Goal: Task Accomplishment & Management: Manage account settings

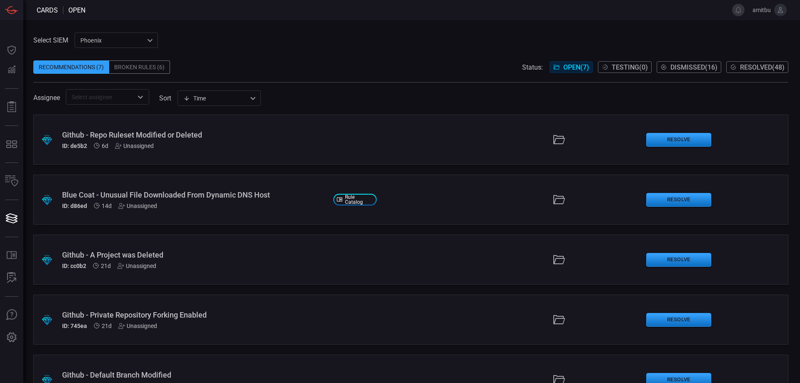
click at [133, 70] on div "Broken Rules (6)" at bounding box center [139, 66] width 61 height 13
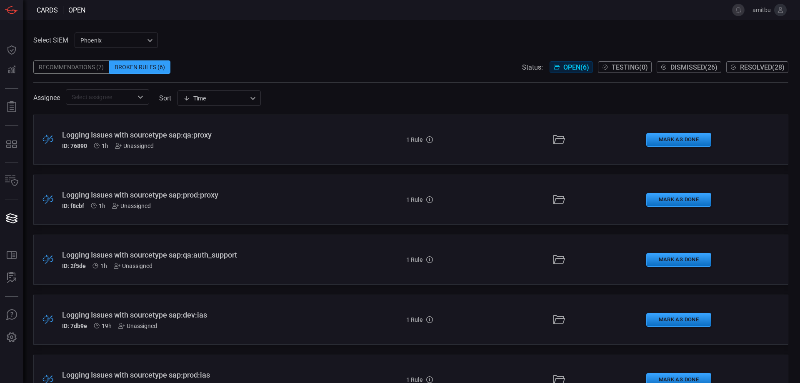
click at [232, 148] on div "ID: 76890 1h Unassigned" at bounding box center [194, 145] width 264 height 7
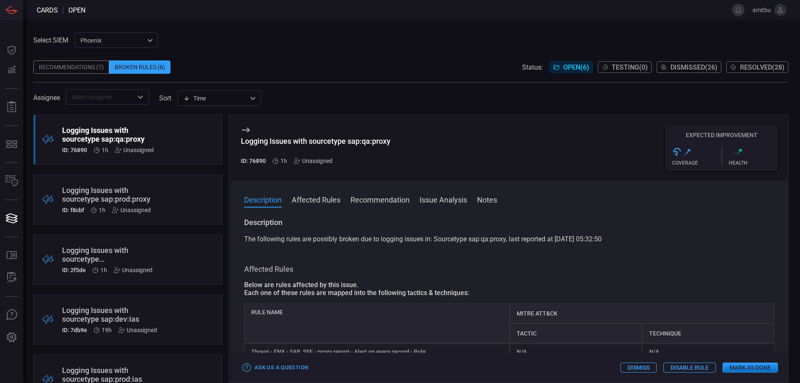
click at [636, 370] on button "Dismiss" at bounding box center [638, 367] width 36 height 10
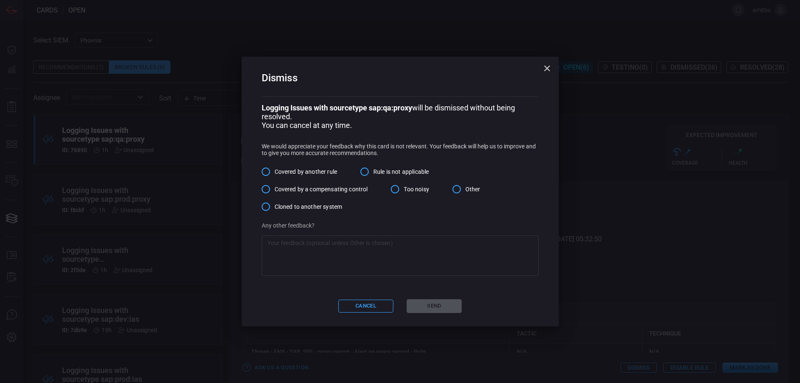
click at [543, 66] on icon "button" at bounding box center [547, 68] width 10 height 10
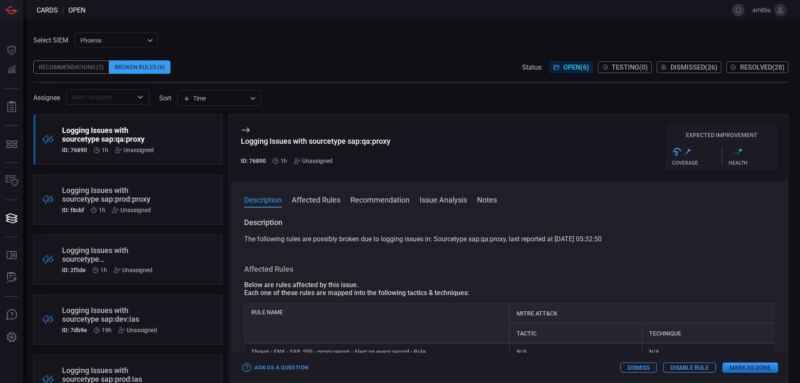
click at [739, 366] on button "Mark as Done" at bounding box center [749, 367] width 55 height 10
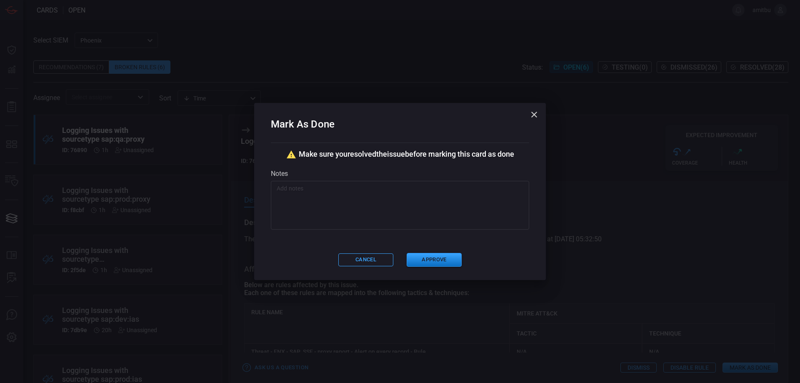
click at [456, 200] on textarea at bounding box center [400, 205] width 247 height 42
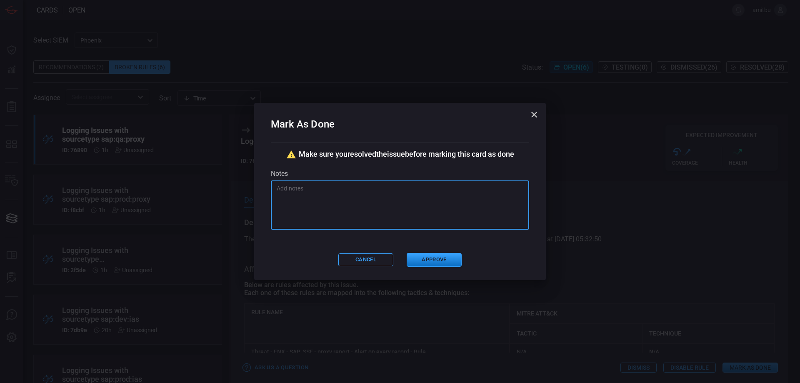
click at [456, 200] on textarea at bounding box center [400, 205] width 247 height 42
drag, startPoint x: 332, startPoint y: 207, endPoint x: 260, endPoint y: 177, distance: 77.7
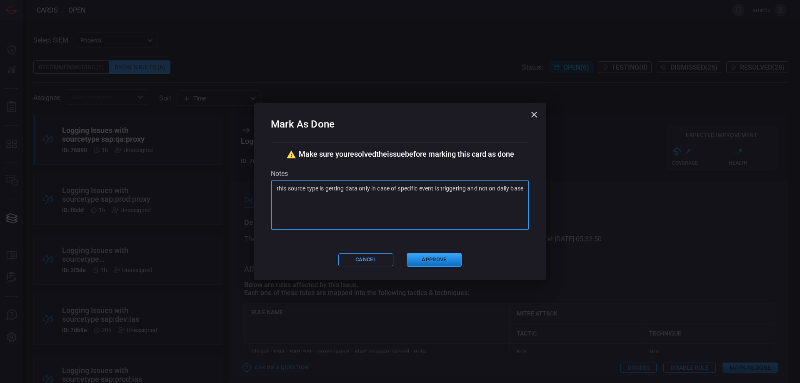
click at [277, 184] on textarea "this source type is getting data only in case of specific event is triggering a…" at bounding box center [400, 205] width 247 height 42
type textarea "this source type is getting data only in case of specific event is triggering a…"
click at [437, 258] on button "Approve" at bounding box center [434, 260] width 55 height 14
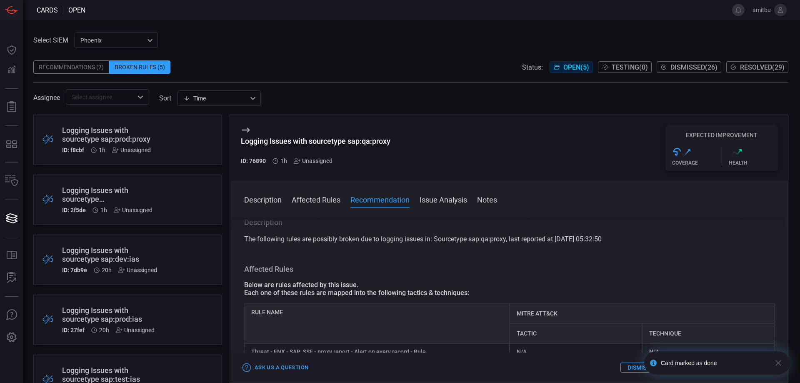
scroll to position [47, 0]
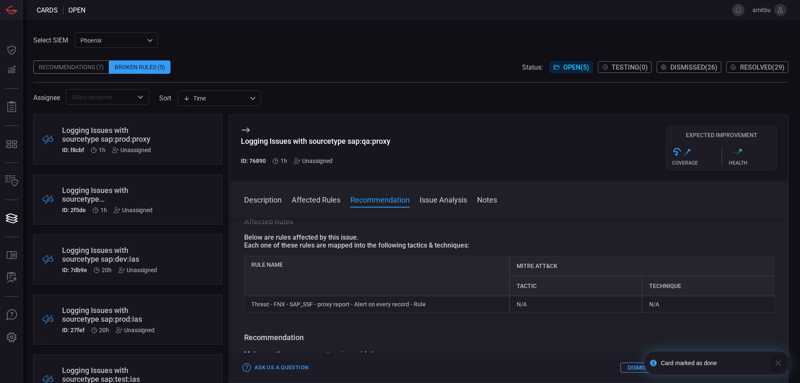
click at [782, 364] on icon "button" at bounding box center [778, 363] width 10 height 10
click at [769, 370] on button "Mark as Done" at bounding box center [749, 367] width 55 height 10
click at [752, 370] on button "Mark as Done" at bounding box center [749, 367] width 55 height 10
click at [744, 365] on button "Mark as Done" at bounding box center [749, 367] width 55 height 10
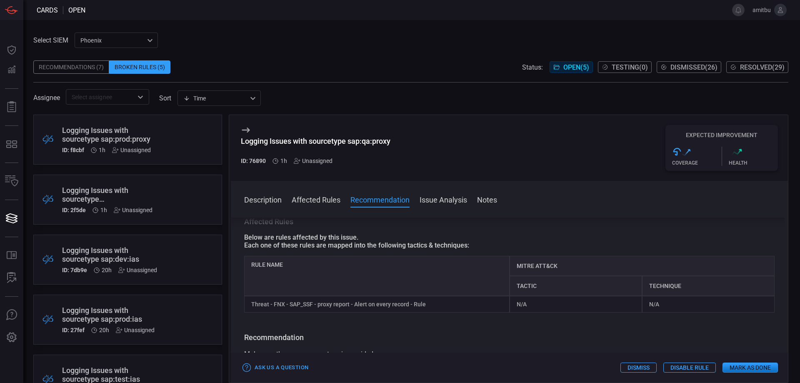
click at [119, 192] on div "Logging Issues with sourcetype sap:qa:auth_support" at bounding box center [112, 194] width 100 height 17
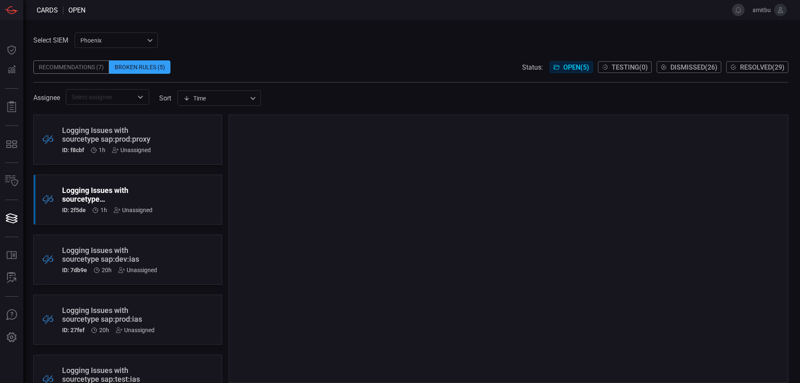
click at [125, 140] on div "Logging Issues with sourcetype sap:prod:proxy" at bounding box center [112, 134] width 100 height 17
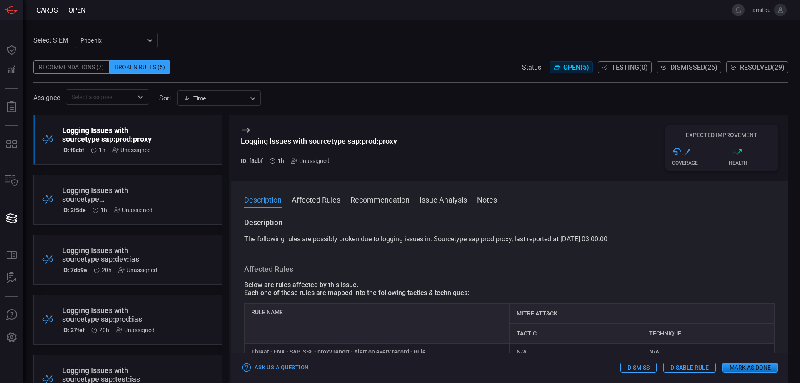
click at [746, 368] on button "Mark as Done" at bounding box center [749, 367] width 55 height 10
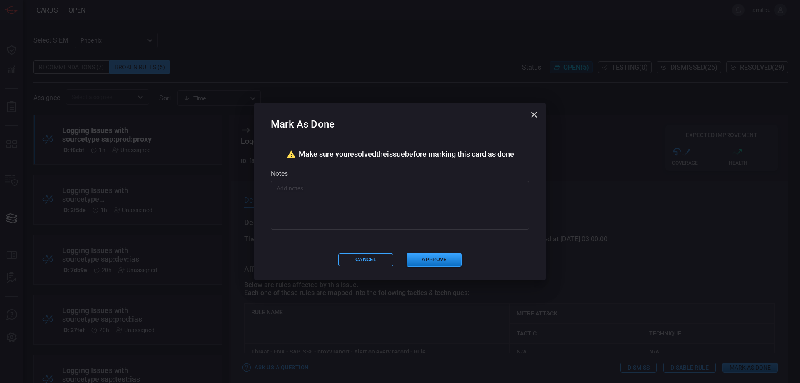
click at [450, 218] on textarea at bounding box center [400, 205] width 247 height 42
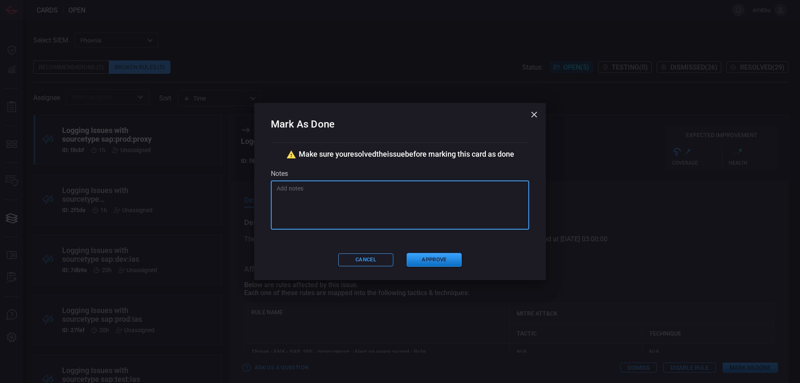
paste textarea "this source type is getting data only in case of specific event is triggering a…"
type textarea "this source type is getting data only in case of specific event is triggering a…"
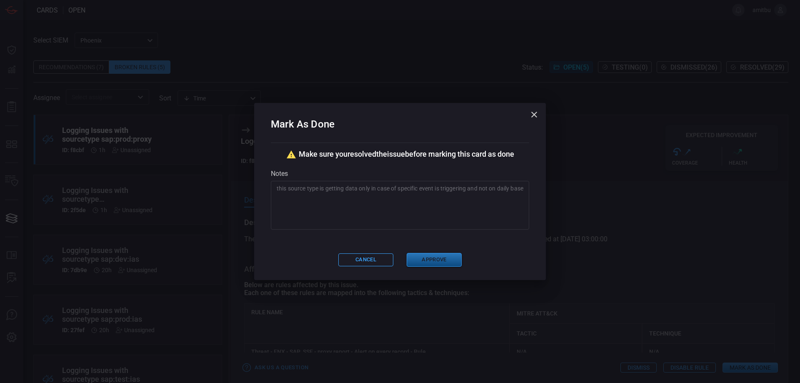
click at [421, 258] on button "Approve" at bounding box center [434, 260] width 55 height 14
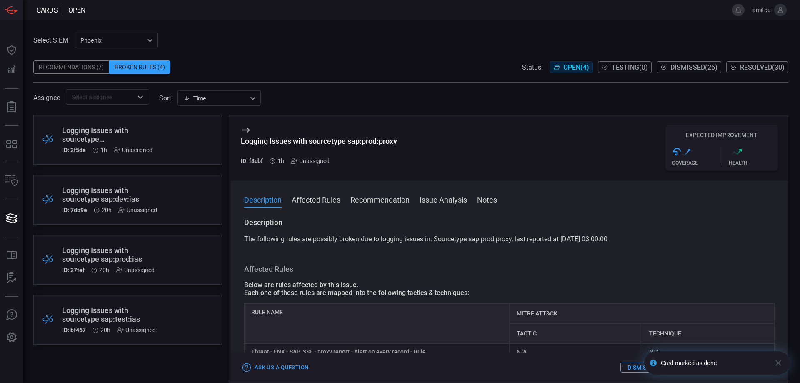
click at [153, 133] on div "Logging Issues with sourcetype sap:qa:auth_support" at bounding box center [112, 134] width 100 height 17
click at [781, 364] on icon "button" at bounding box center [778, 363] width 10 height 10
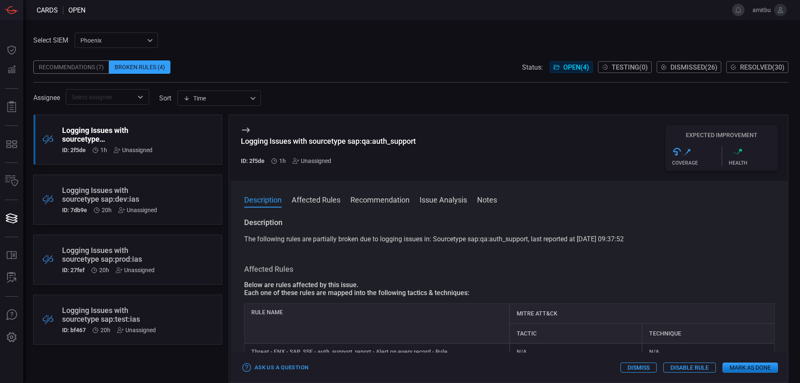
click at [758, 368] on button "Mark as Done" at bounding box center [749, 367] width 55 height 10
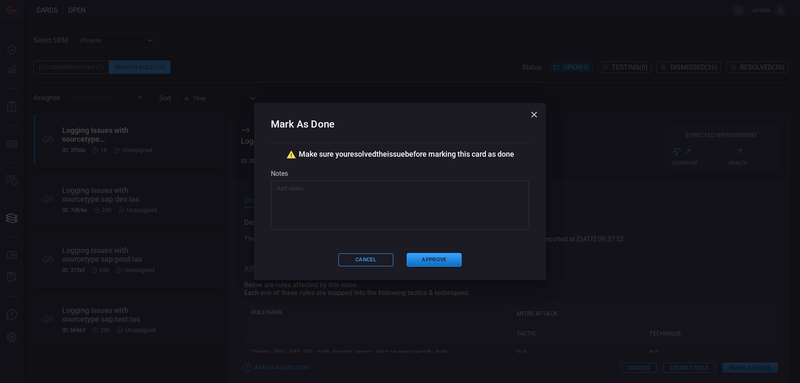
click at [347, 197] on textarea at bounding box center [400, 205] width 247 height 42
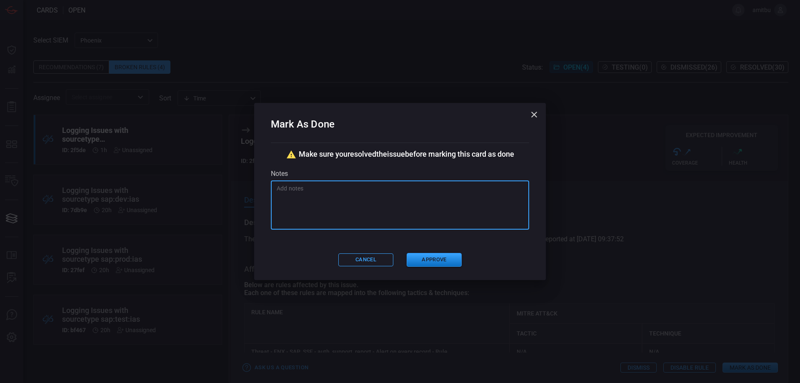
paste textarea "this source type is getting data only in case of specific event is triggering a…"
type textarea "this source type is getting data only in case of specific event is triggering a…"
click at [434, 262] on button "Approve" at bounding box center [434, 260] width 55 height 14
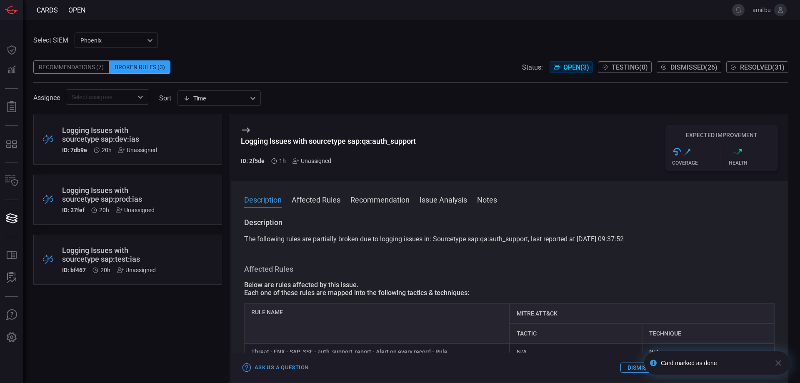
click at [169, 129] on div ".broken_cards_icon_0{fill:#39A4FF;} .broken_cards_icon_1{fill:none;stroke:#1918…" at bounding box center [127, 140] width 189 height 50
click at [779, 363] on icon "button" at bounding box center [778, 363] width 10 height 10
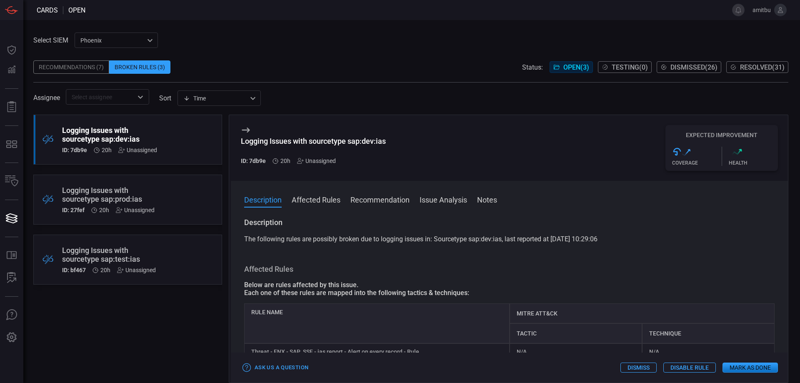
click at [731, 369] on button "Mark as Done" at bounding box center [749, 367] width 55 height 10
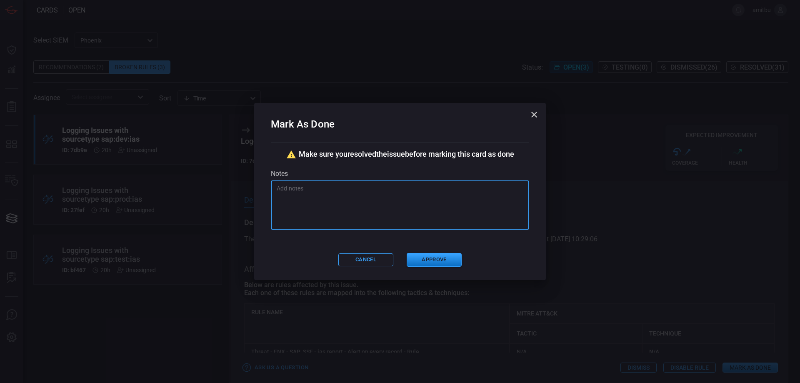
click at [349, 187] on textarea at bounding box center [400, 205] width 247 height 42
paste textarea "this source type is getting data only in case of specific event is triggering a…"
type textarea "this source type is getting data only in case of specific event is triggering a…"
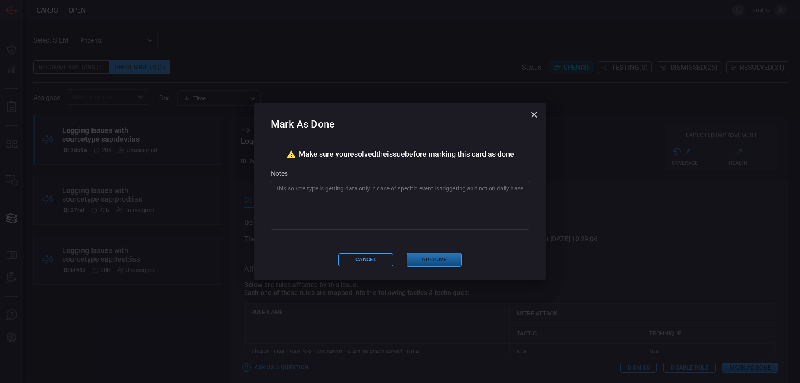
click at [439, 264] on button "Approve" at bounding box center [434, 260] width 55 height 14
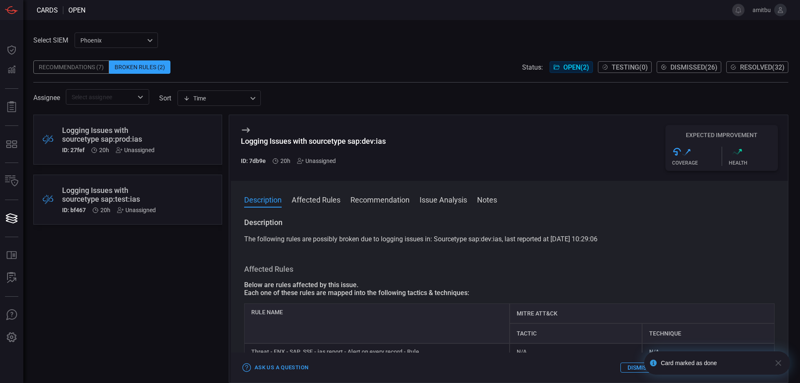
click at [185, 137] on div ".broken_cards_icon_0{fill:#39A4FF;} .broken_cards_icon_1{fill:none;stroke:#1918…" at bounding box center [127, 140] width 189 height 50
click at [776, 364] on icon "button" at bounding box center [778, 363] width 10 height 10
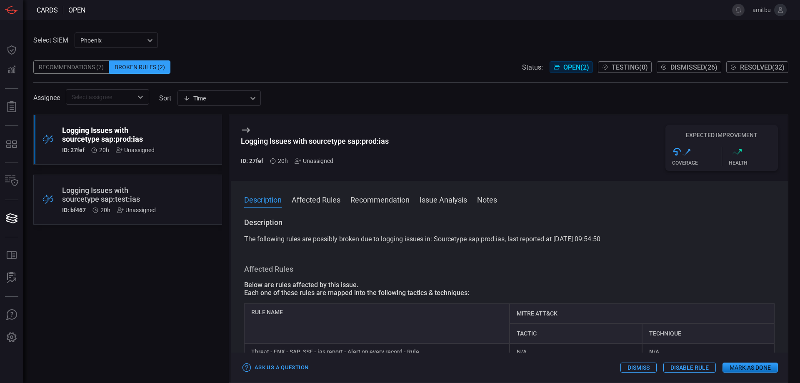
click at [745, 367] on div "Card marked as done" at bounding box center [716, 360] width 149 height 32
click at [734, 367] on button "Mark as Done" at bounding box center [749, 367] width 55 height 10
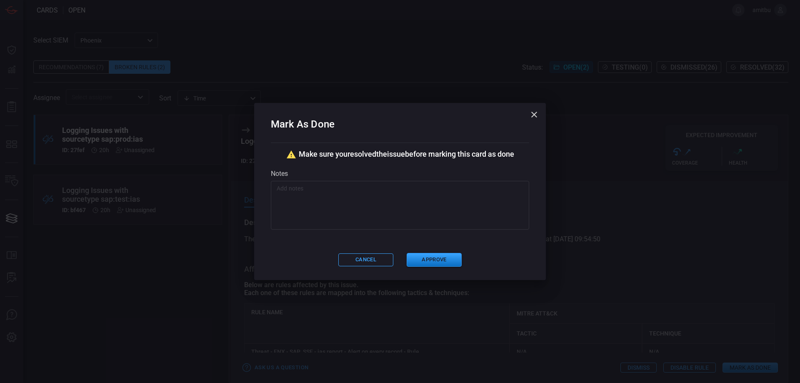
click at [394, 184] on div "x ​" at bounding box center [400, 205] width 258 height 49
paste textarea "this source type is getting data only in case of specific event is triggering a…"
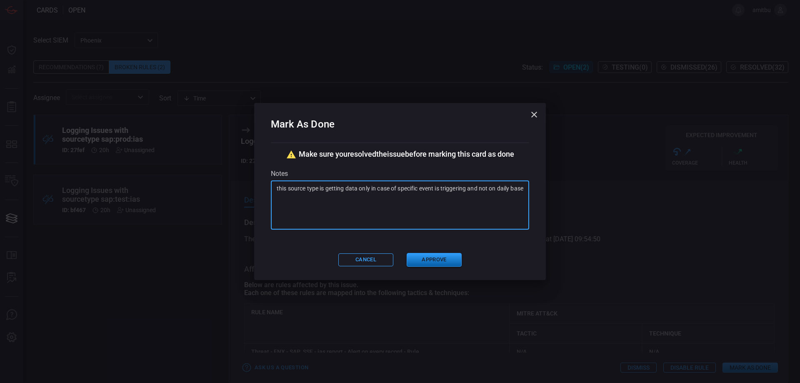
type textarea "this source type is getting data only in case of specific event is triggering a…"
click at [448, 262] on button "Approve" at bounding box center [434, 260] width 55 height 14
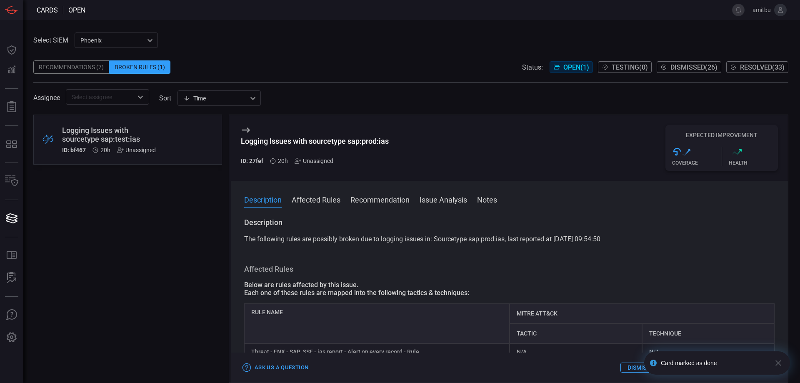
click at [159, 138] on div "Logging Issues with sourcetype sap:test:ias" at bounding box center [112, 134] width 100 height 17
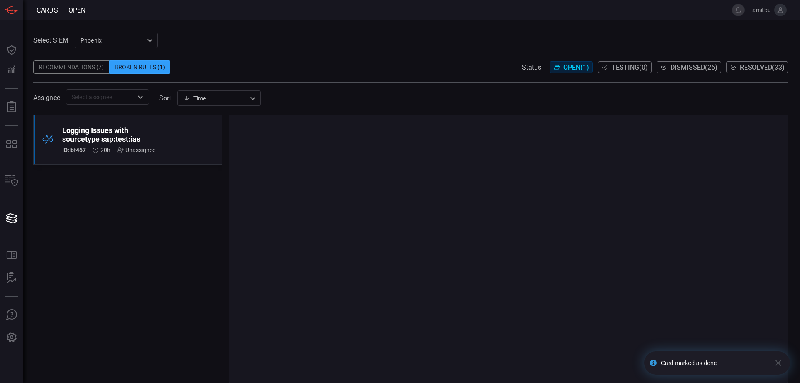
click at [780, 365] on icon "button" at bounding box center [778, 363] width 6 height 6
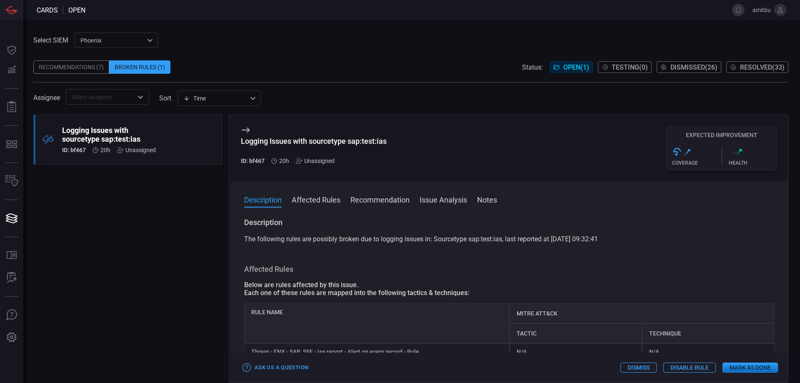
click at [766, 373] on div "Card marked as done" at bounding box center [716, 374] width 149 height 3
click at [759, 365] on button "Mark as Done" at bounding box center [749, 367] width 55 height 10
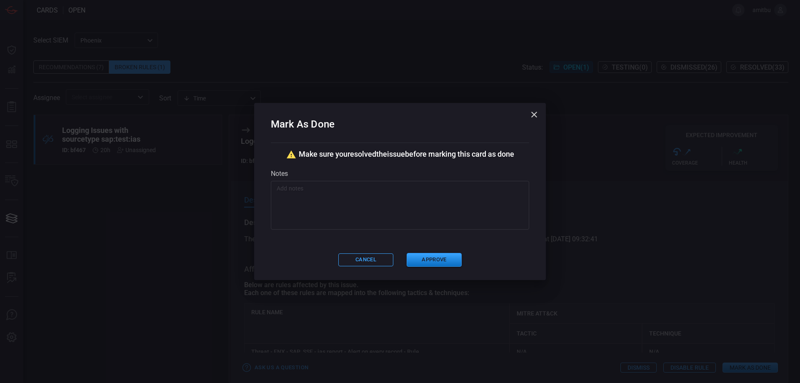
click at [384, 193] on textarea at bounding box center [400, 205] width 247 height 42
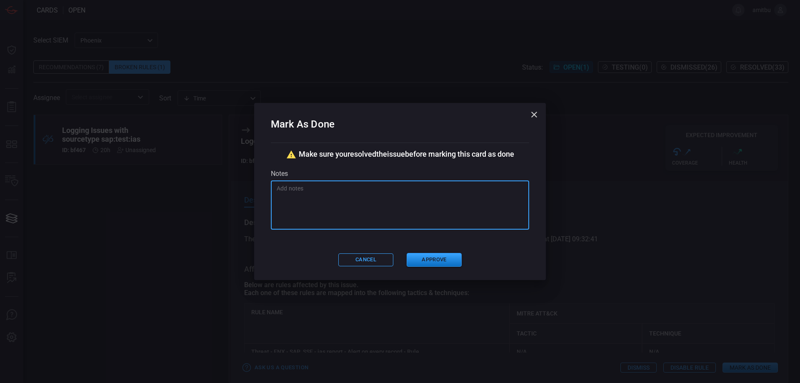
paste textarea "this source type is getting data only in case of specific event is triggering a…"
type textarea "this source type is getting data only in case of specific event is triggering a…"
click at [417, 259] on button "Approve" at bounding box center [434, 260] width 55 height 14
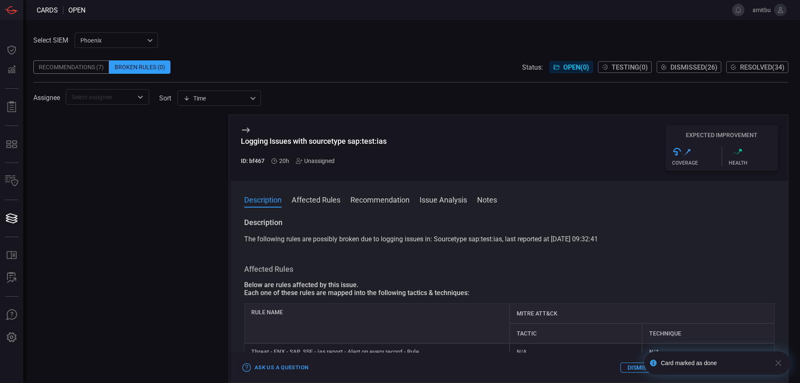
click at [95, 41] on div "Phoenix 76ce9200-5345-4ef5-91e1-a76e17f8e0c1 ​" at bounding box center [116, 39] width 83 height 15
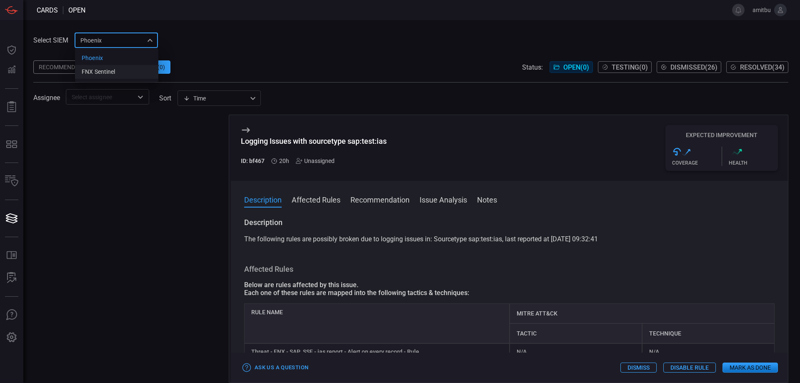
click at [108, 66] on li "FNX Sentinel" at bounding box center [116, 72] width 83 height 14
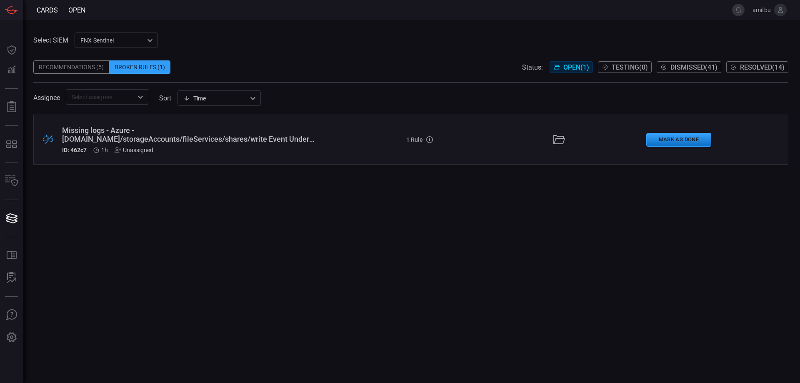
click at [230, 146] on div "Missing logs - Azure - [DOMAIN_NAME]/storageAccounts/fileServices/shares/write …" at bounding box center [194, 139] width 264 height 27
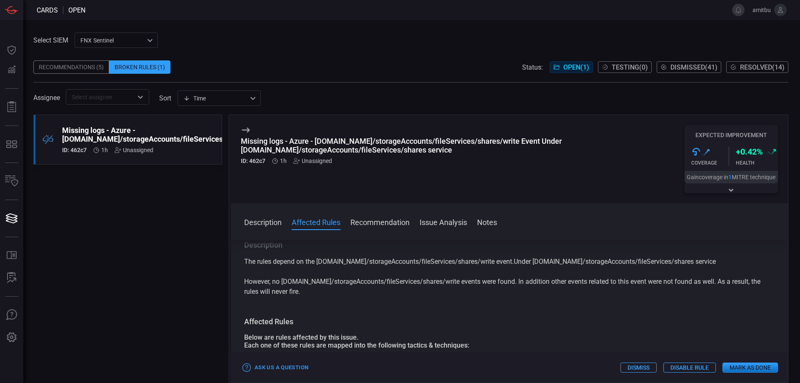
scroll to position [47, 0]
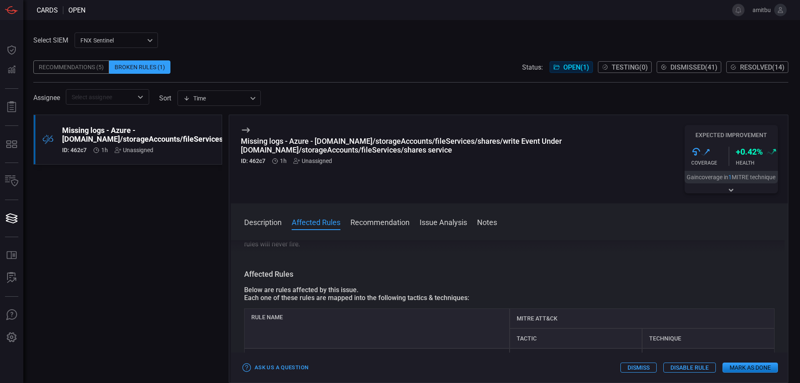
click at [669, 368] on button "Disable Rule" at bounding box center [689, 367] width 52 height 10
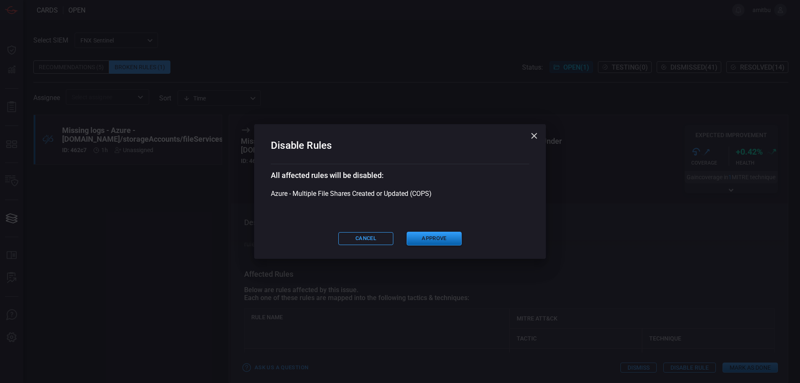
click at [430, 233] on button "Approve" at bounding box center [434, 239] width 55 height 14
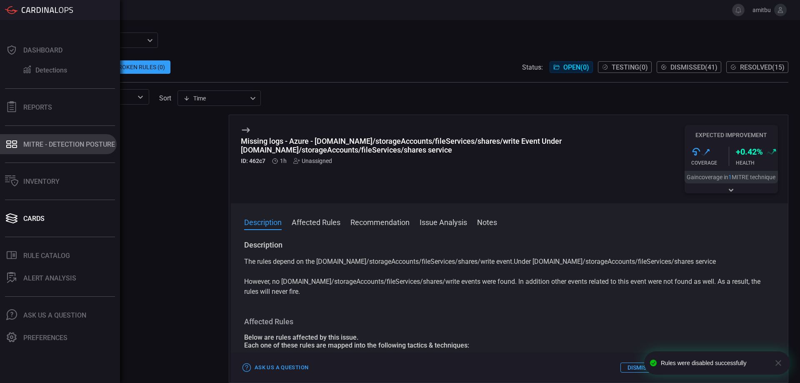
click at [21, 135] on button "MITRE - Detection Posture" at bounding box center [58, 144] width 117 height 20
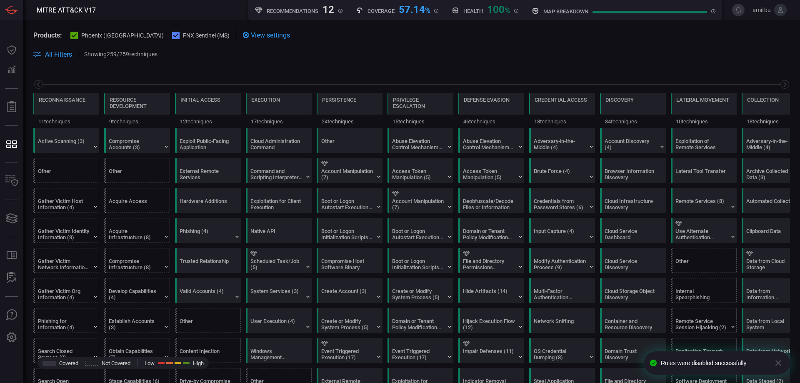
scroll to position [0, 109]
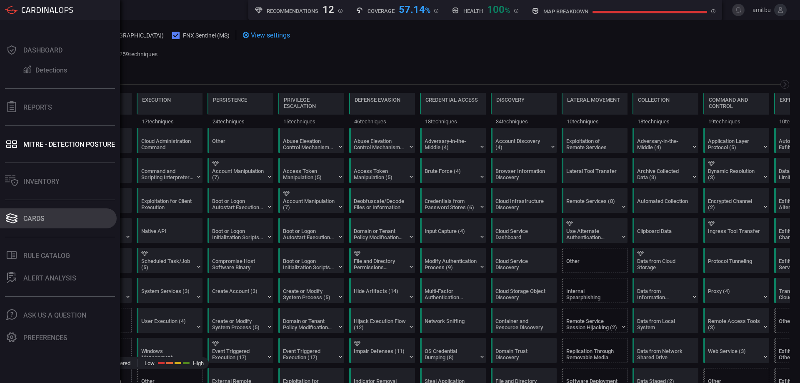
click at [44, 217] on div "Cards" at bounding box center [33, 219] width 21 height 8
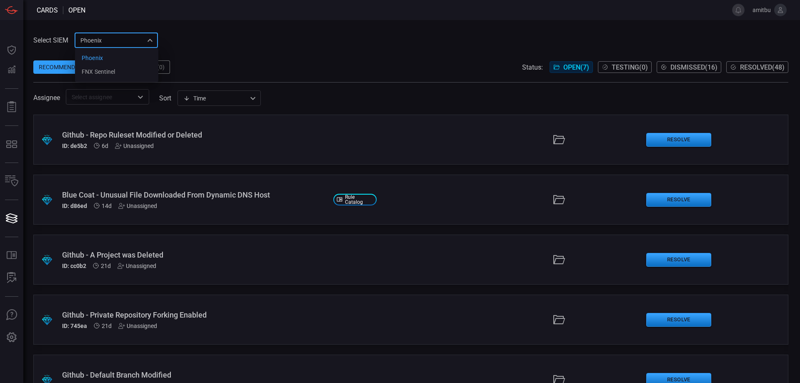
click at [121, 42] on div "Phoenix 76ce9200-5345-4ef5-91e1-a76e17f8e0c1 Phoenix FNX Sentinel ​" at bounding box center [116, 39] width 83 height 15
click at [120, 69] on li "FNX Sentinel" at bounding box center [116, 72] width 83 height 14
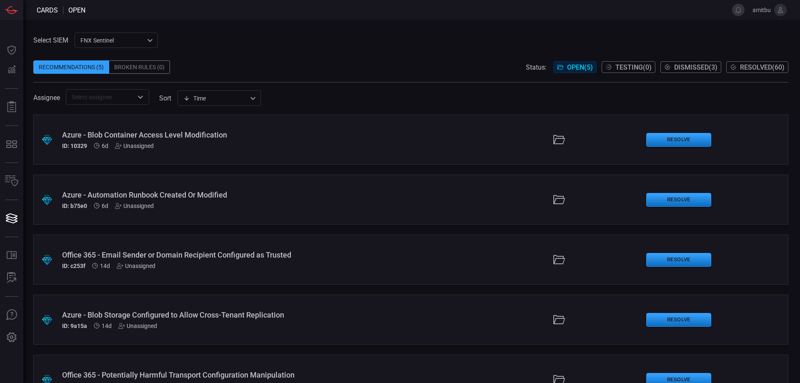
click at [290, 145] on div "ID: 10329 6d Unassigned" at bounding box center [194, 145] width 264 height 7
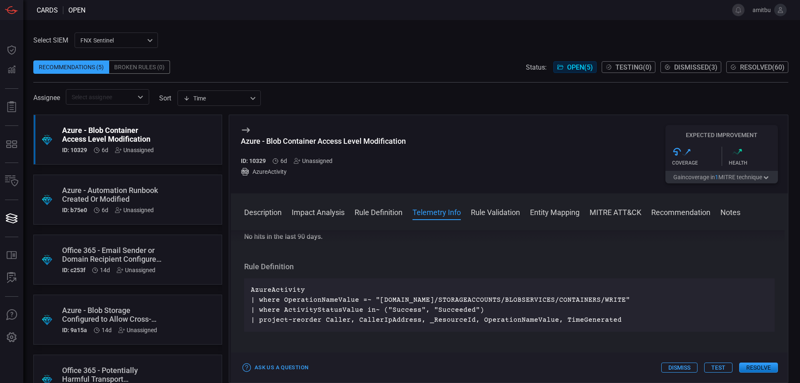
scroll to position [285, 0]
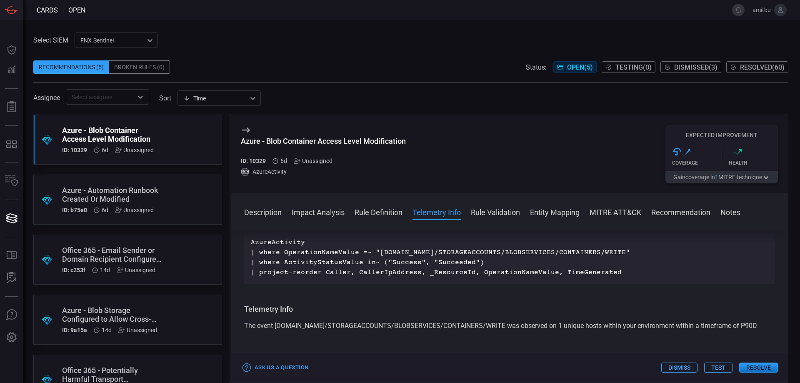
click at [751, 366] on button "Resolve" at bounding box center [758, 367] width 39 height 10
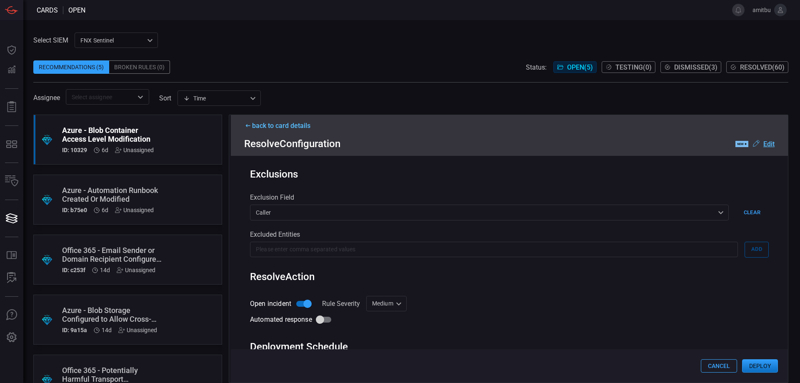
scroll to position [235, 0]
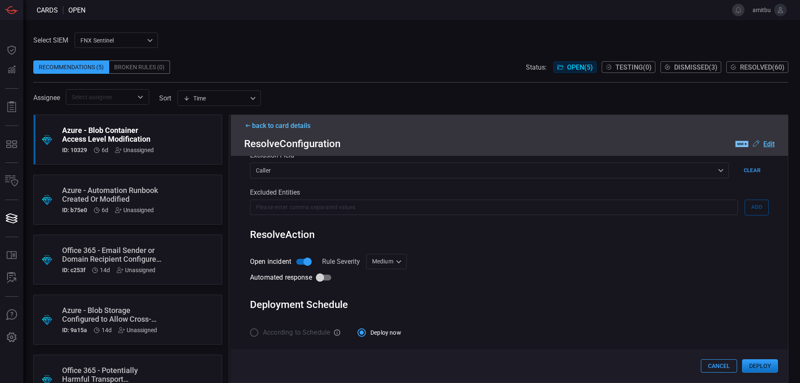
click at [768, 368] on button "Deploy" at bounding box center [760, 365] width 36 height 13
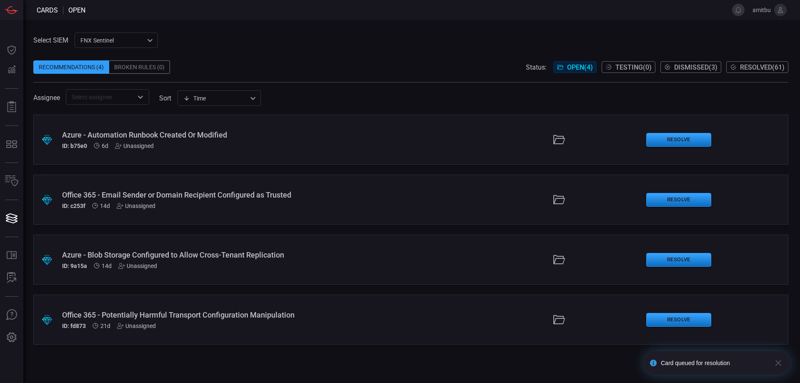
click at [206, 139] on div "Azure - Automation Runbook Created Or Modified ID: b75e0 6d Unassigned" at bounding box center [194, 139] width 264 height 19
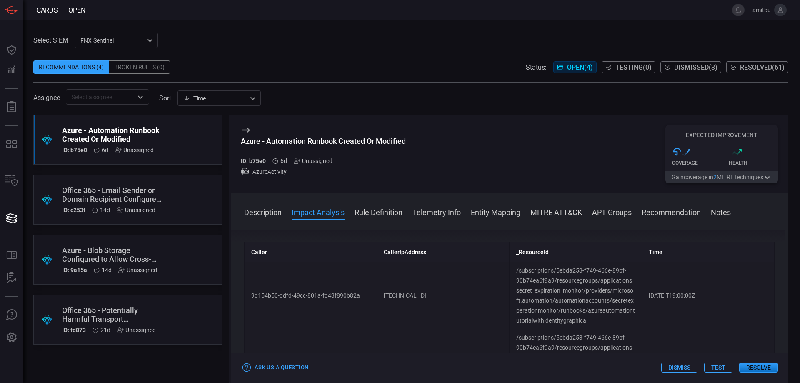
scroll to position [522, 0]
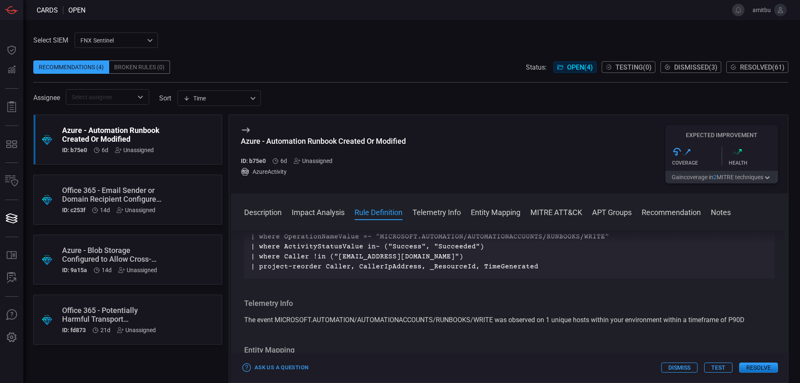
click at [347, 272] on p "AzureActivity | where OperationNameValue =~ "MICROSOFT.AUTOMATION/AUTOMATIONACC…" at bounding box center [509, 247] width 517 height 50
click at [342, 272] on p "AzureActivity | where OperationNameValue =~ "MICROSOFT.AUTOMATION/AUTOMATIONACC…" at bounding box center [509, 247] width 517 height 50
drag, startPoint x: 334, startPoint y: 315, endPoint x: 411, endPoint y: 316, distance: 76.7
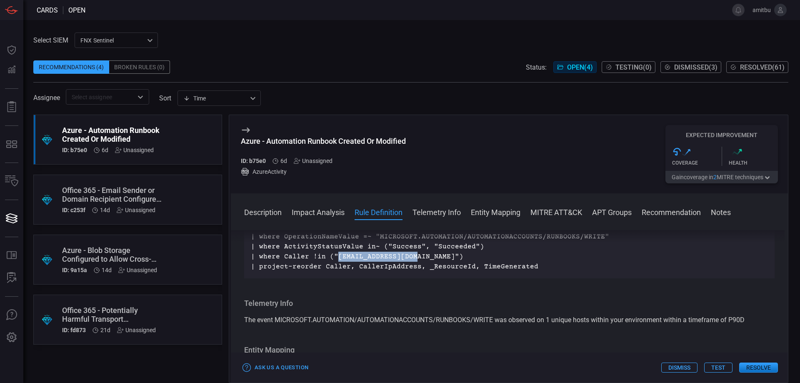
click at [411, 272] on p "AzureActivity | where OperationNameValue =~ "MICROSOFT.AUTOMATION/AUTOMATIONACC…" at bounding box center [509, 247] width 517 height 50
copy p "[EMAIL_ADDRESS][DOMAIN_NAME]"
click at [492, 101] on div "Assignee ​ sort Time visibleUpdateTime ​" at bounding box center [410, 96] width 755 height 15
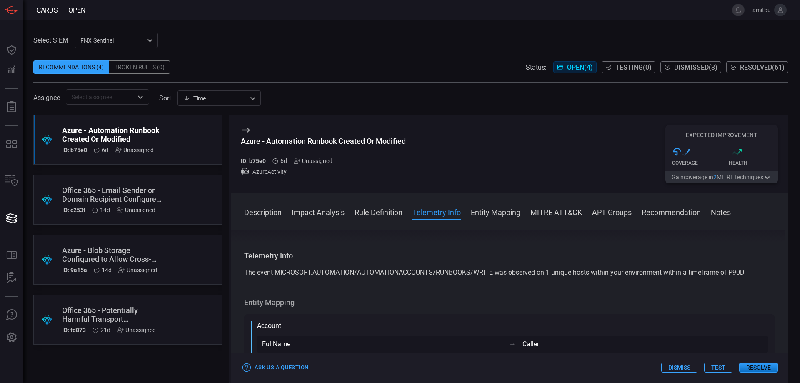
drag, startPoint x: 545, startPoint y: 284, endPoint x: 241, endPoint y: 242, distance: 306.6
click at [241, 242] on div "Description In Azure, automation runbooks are scripts or workflows that automat…" at bounding box center [509, 305] width 557 height 150
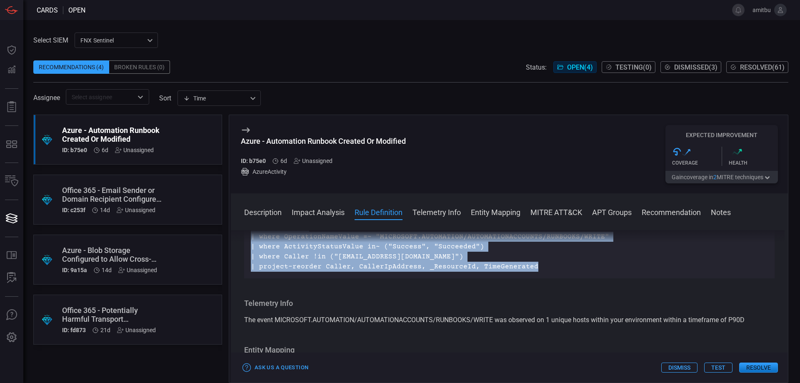
copy p "AzureActivity | where OperationNameValue =~ "MICROSOFT.AUTOMATION/AUTOMATIONACC…"
click at [352, 272] on p "AzureActivity | where OperationNameValue =~ "MICROSOFT.AUTOMATION/AUTOMATIONACC…" at bounding box center [509, 247] width 517 height 50
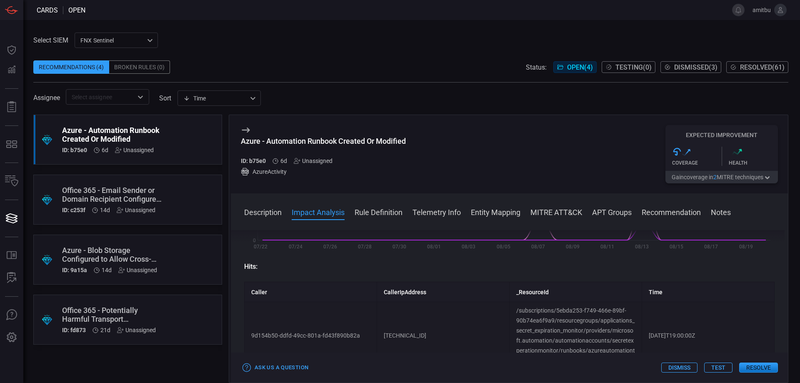
scroll to position [245, 0]
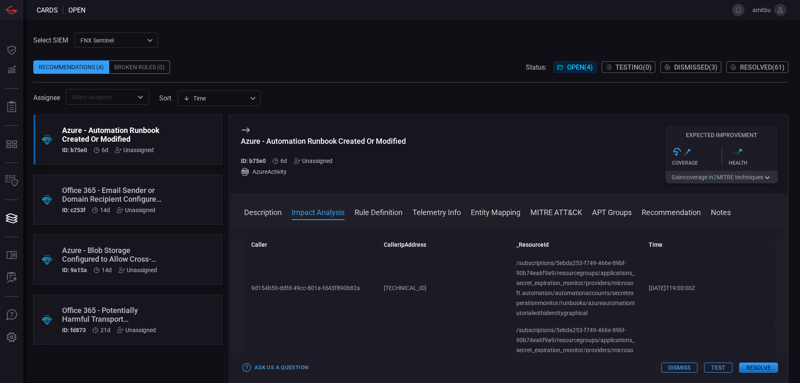
click at [686, 369] on button "Dismiss" at bounding box center [679, 367] width 36 height 10
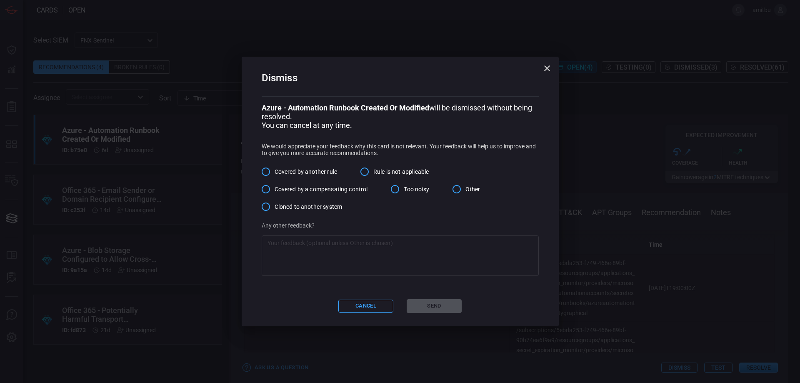
click at [382, 173] on span "Rule is not applicable" at bounding box center [400, 171] width 55 height 9
click at [373, 173] on input "Rule is not applicable" at bounding box center [364, 171] width 17 height 17
click at [365, 246] on textarea at bounding box center [399, 255] width 265 height 33
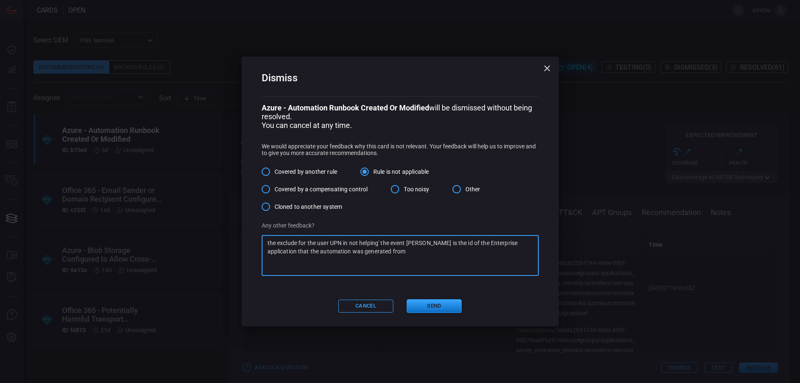
click at [373, 252] on textarea "the exclude for the user UPN in not helping' the event [PERSON_NAME] is the id …" at bounding box center [399, 255] width 265 height 33
type textarea "the exclude for the user UPN in not helping' the event [PERSON_NAME] is the id …"
click at [434, 304] on button "Send" at bounding box center [434, 306] width 55 height 14
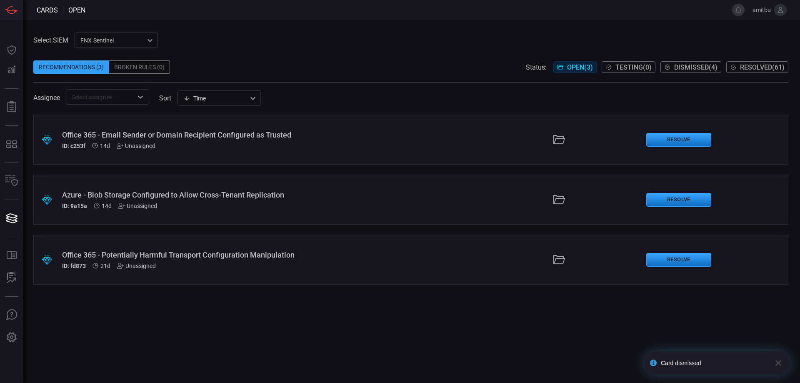
click at [250, 140] on div "Office 365 - Email Sender or Domain Recipient Configured as Trusted ID: c253f 1…" at bounding box center [194, 139] width 264 height 19
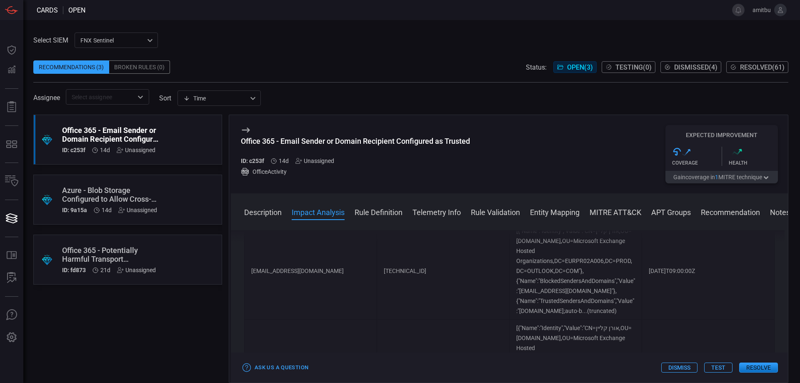
scroll to position [997, 0]
drag, startPoint x: 512, startPoint y: 300, endPoint x: 249, endPoint y: 271, distance: 265.3
click at [249, 358] on div "OfficeActivity | where Operation =~ "Set-MailboxJunkEmailConfiguration" and Par…" at bounding box center [509, 384] width 530 height 53
copy p "OfficeActivity | where Operation =~ "Set-MailboxJunkEmailConfiguration" and Par…"
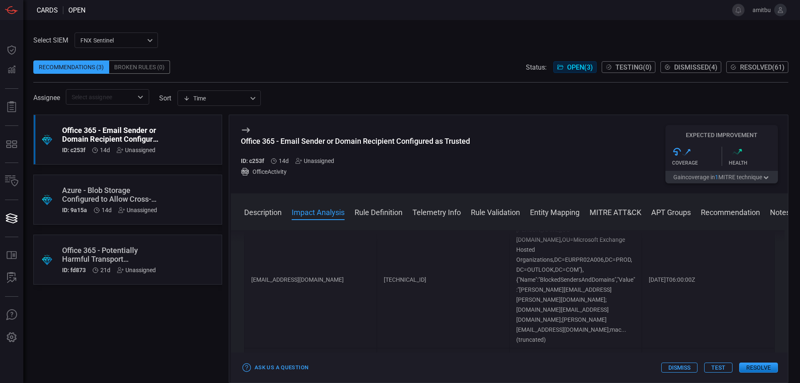
scroll to position [427, 0]
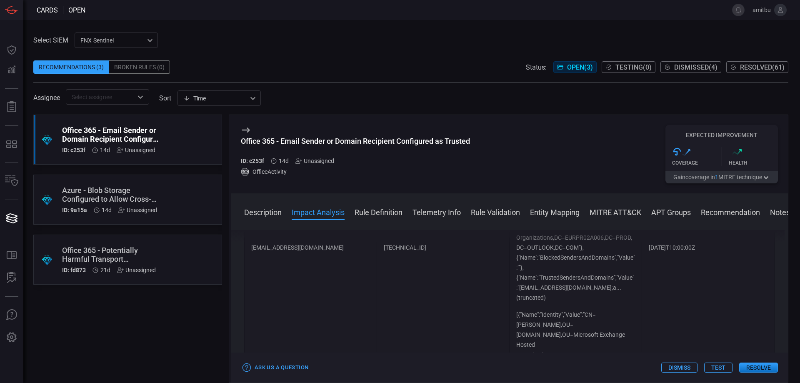
click at [677, 366] on button "Dismiss" at bounding box center [679, 367] width 36 height 10
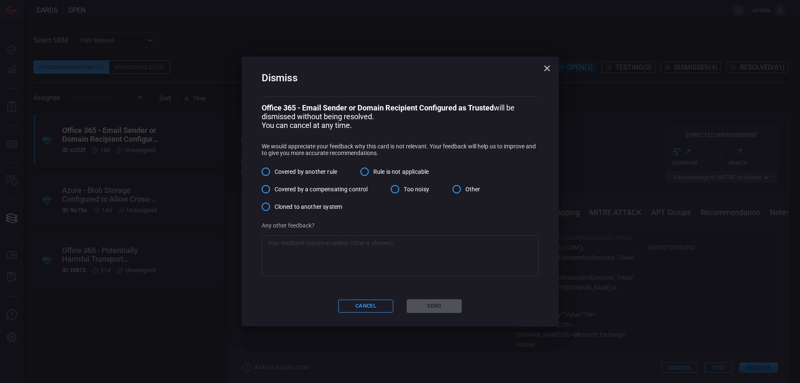
click at [414, 190] on span "Too noisy" at bounding box center [416, 189] width 25 height 9
click at [404, 190] on input "Too noisy" at bounding box center [394, 188] width 17 height 17
click at [439, 307] on button "Send" at bounding box center [434, 306] width 55 height 14
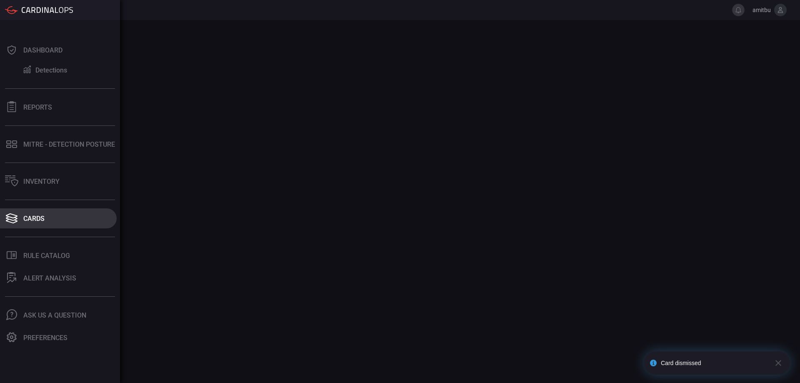
click at [30, 226] on button "Cards" at bounding box center [58, 218] width 117 height 20
click at [35, 213] on button "Cards" at bounding box center [58, 218] width 117 height 20
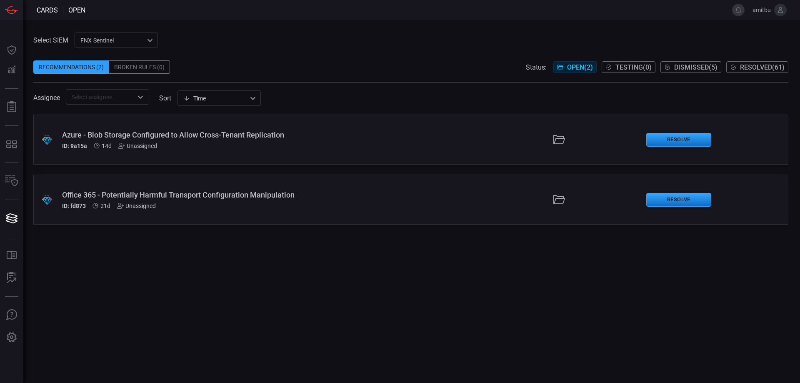
click at [170, 144] on div "ID: 9a15a 14d Unassigned" at bounding box center [194, 145] width 264 height 7
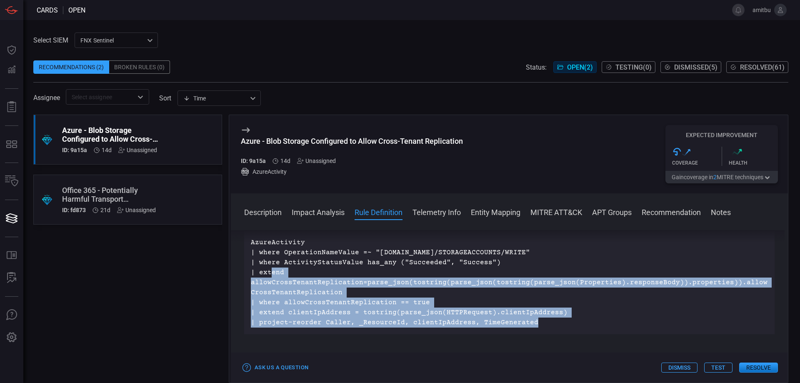
scroll to position [237, 0]
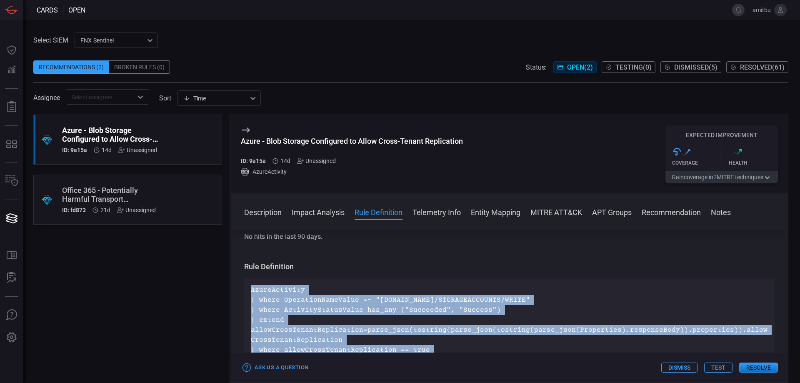
drag, startPoint x: 531, startPoint y: 319, endPoint x: 248, endPoint y: 291, distance: 284.7
click at [248, 291] on div "AzureActivity | where OperationNameValue =~ "MICROSOFT.STORAGE/STORAGEACCOUNTS/…" at bounding box center [509, 329] width 530 height 103
copy p "AzureActivity | where OperationNameValue =~ "MICROSOFT.STORAGE/STORAGEACCOUNTS/…"
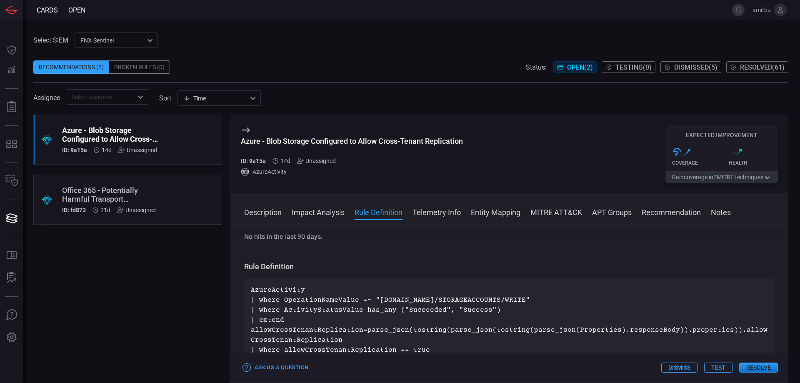
click at [136, 195] on div "Office 365 - Potentially Harmful Transport Configuration Manipulation" at bounding box center [112, 194] width 100 height 17
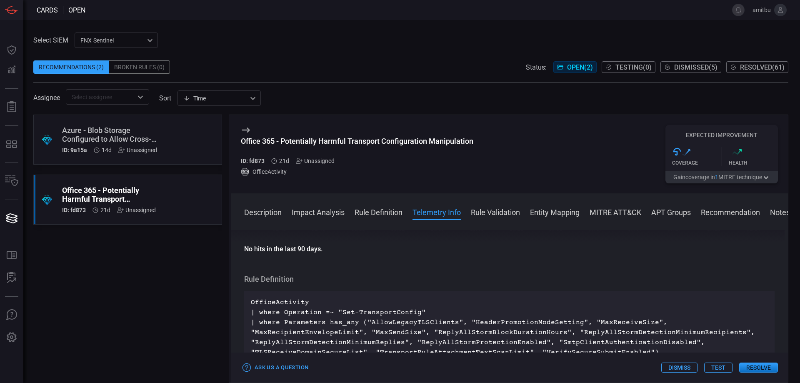
scroll to position [332, 0]
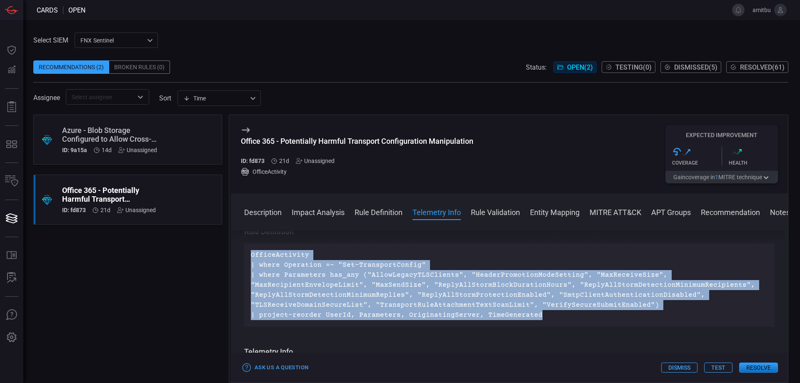
drag, startPoint x: 524, startPoint y: 309, endPoint x: 247, endPoint y: 258, distance: 281.6
click at [247, 258] on div "OfficeActivity | where Operation =~ "Set-TransportConfig" | where Parameters ha…" at bounding box center [509, 284] width 530 height 83
copy p "OfficeActivity | where Operation =~ "Set-TransportConfig" | where Parameters ha…"
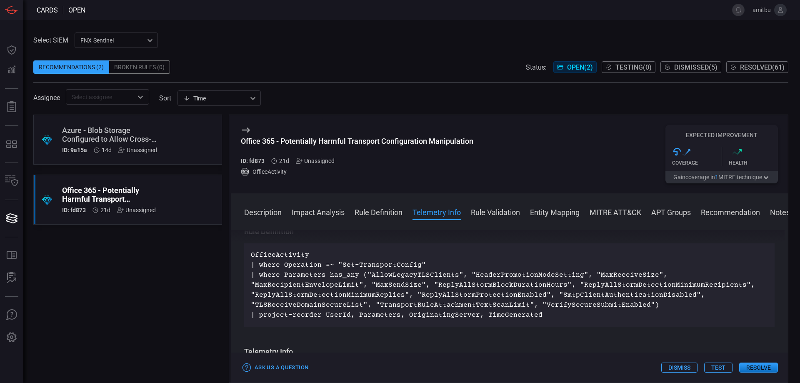
click at [322, 321] on div "OfficeActivity | where Operation =~ "Set-TransportConfig" | where Parameters ha…" at bounding box center [509, 284] width 530 height 83
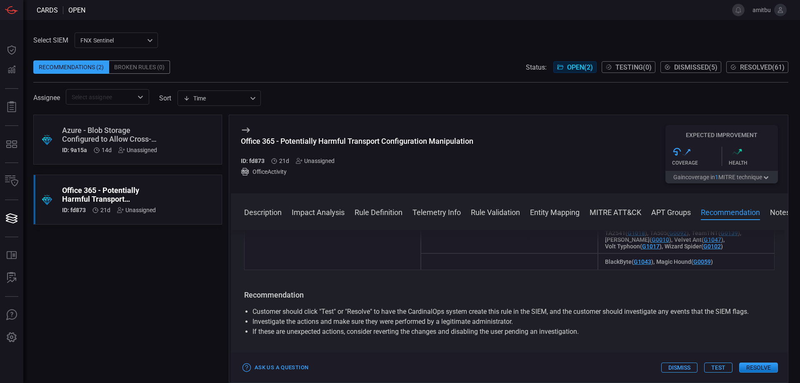
scroll to position [1092, 0]
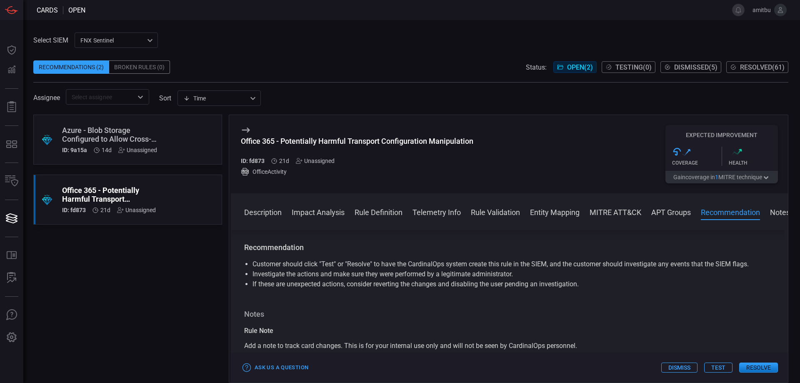
click at [766, 367] on button "Resolve" at bounding box center [758, 367] width 39 height 10
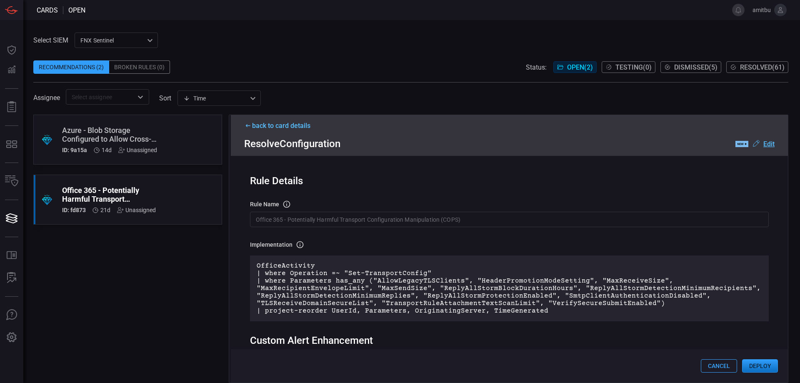
click at [750, 359] on button "Deploy" at bounding box center [760, 365] width 36 height 13
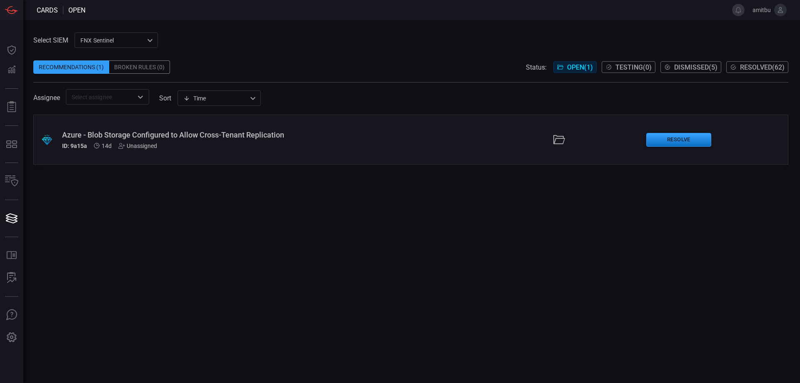
click at [120, 42] on div "FNX Sentinel 47b5d1d1-bcd1-4fac-aff8-40edfef87099 ​" at bounding box center [116, 39] width 83 height 15
click at [126, 56] on li "Phoenix" at bounding box center [116, 58] width 83 height 14
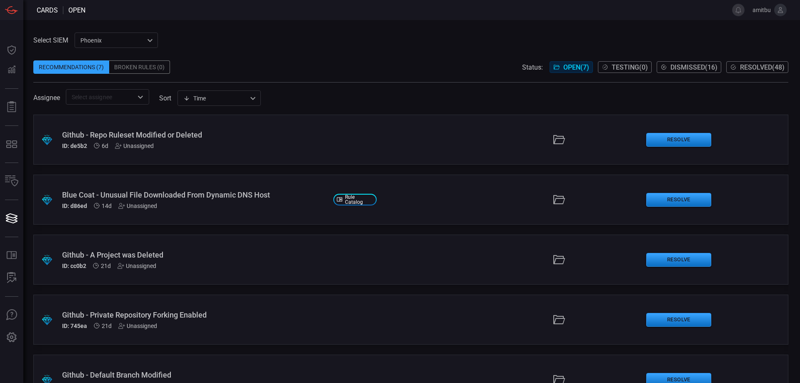
click at [250, 203] on div "ID: d86ed 14d Unassigned" at bounding box center [194, 205] width 264 height 7
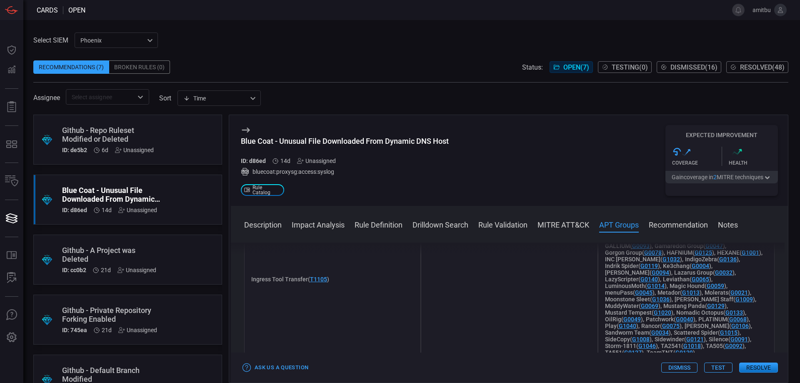
scroll to position [665, 0]
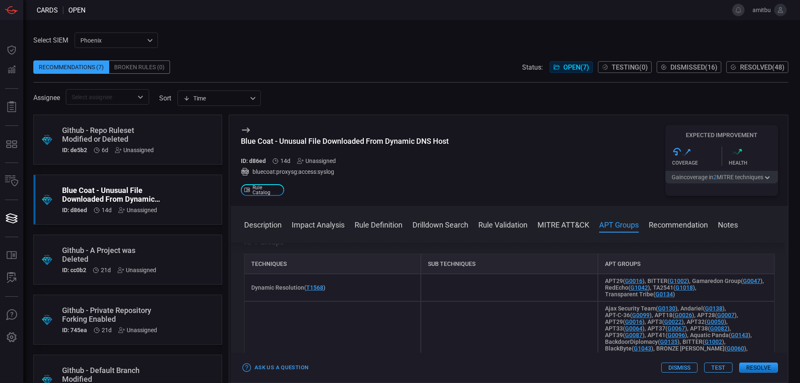
click at [758, 179] on button "Gain coverage in 2 MITRE technique s" at bounding box center [721, 177] width 112 height 12
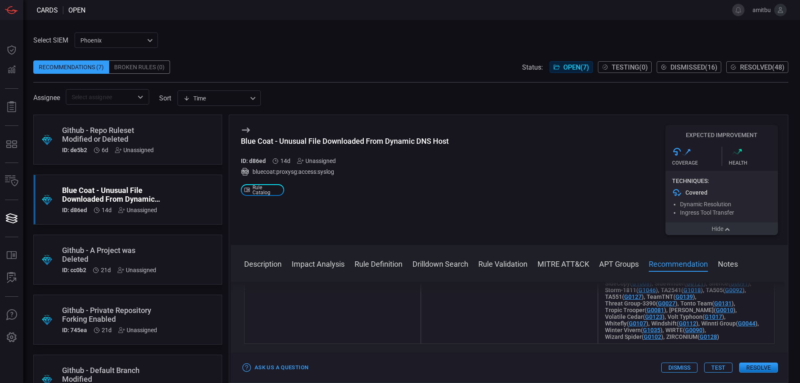
scroll to position [855, 0]
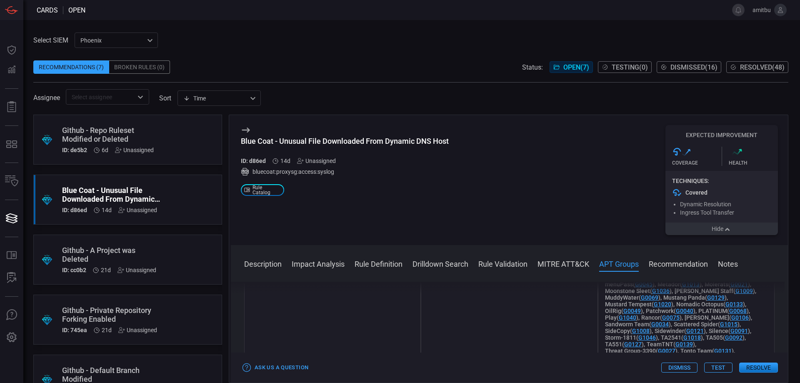
click at [757, 367] on button "Resolve" at bounding box center [758, 367] width 39 height 10
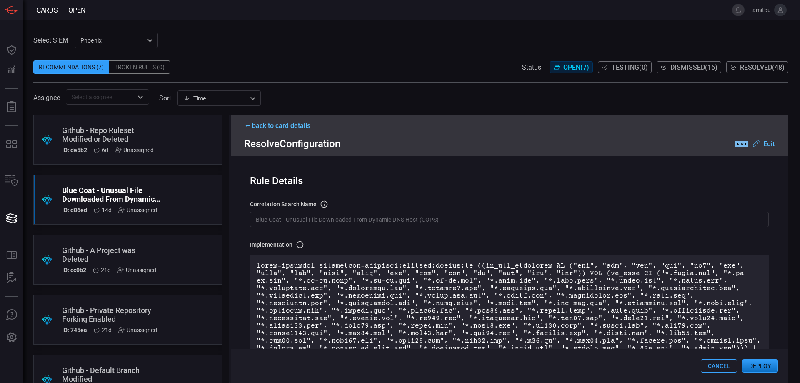
click at [749, 362] on button "Deploy" at bounding box center [760, 365] width 36 height 13
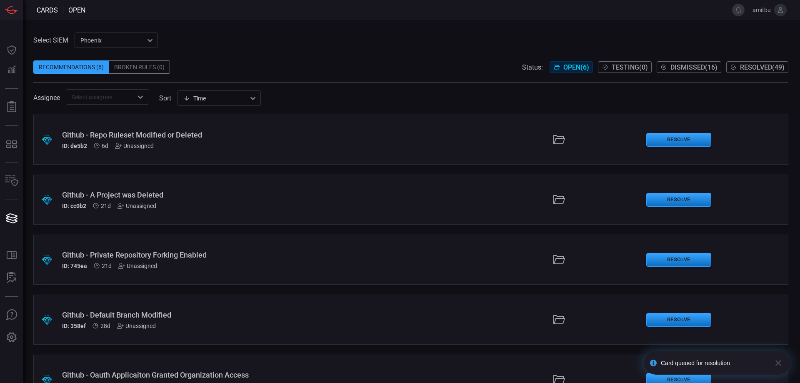
click at [162, 149] on div "ID: de5b2 6d Unassigned" at bounding box center [194, 145] width 264 height 7
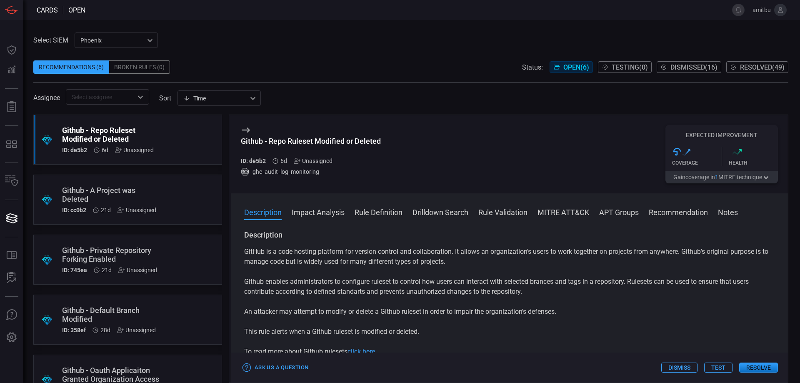
click at [679, 367] on button "Dismiss" at bounding box center [679, 367] width 36 height 10
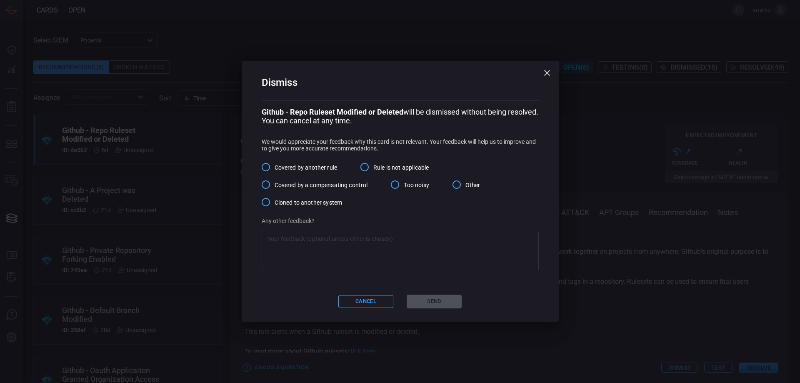
click at [457, 190] on input "Other" at bounding box center [456, 184] width 17 height 17
click at [459, 250] on textarea at bounding box center [399, 251] width 265 height 33
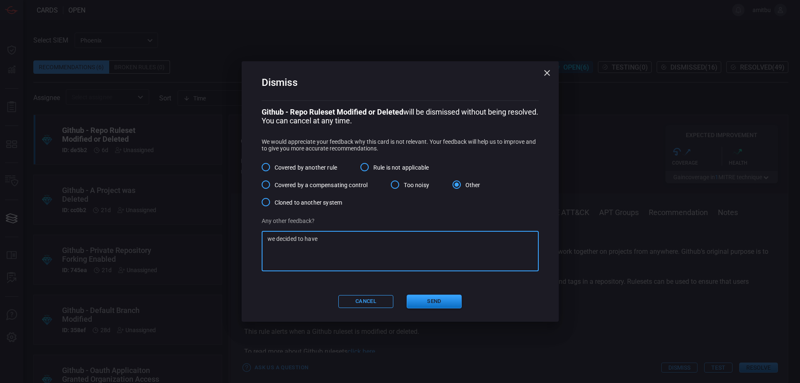
paste textarea "enough"
drag, startPoint x: 334, startPoint y: 243, endPoint x: 18, endPoint y: 239, distance: 315.8
click at [267, 239] on textarea "we decided to have enough rules for GitHub" at bounding box center [399, 251] width 265 height 33
type textarea "we decided to have enough rules for GitHub"
click at [431, 308] on button "Send" at bounding box center [434, 301] width 55 height 14
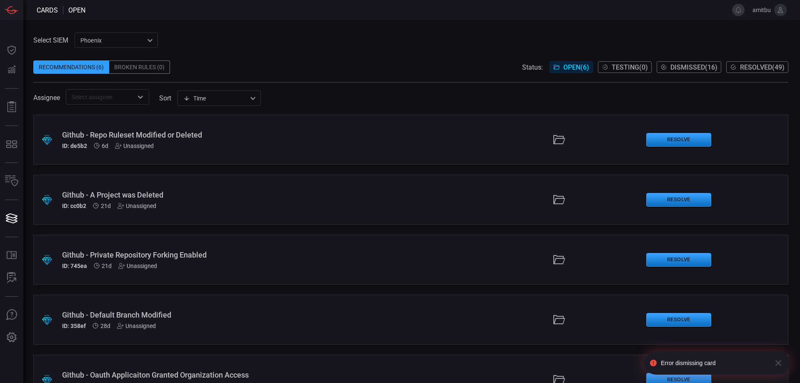
click at [227, 151] on div ".suggested_cards_icon{fill:url(#suggested_cards_icon);} Github - Repo Ruleset M…" at bounding box center [410, 140] width 755 height 50
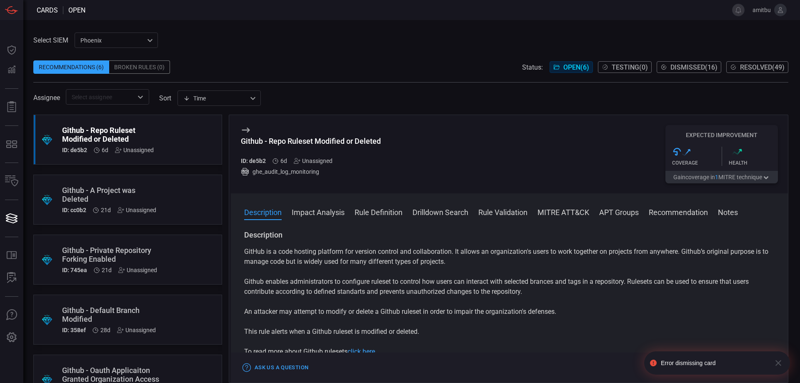
click at [785, 363] on button "button" at bounding box center [778, 362] width 17 height 23
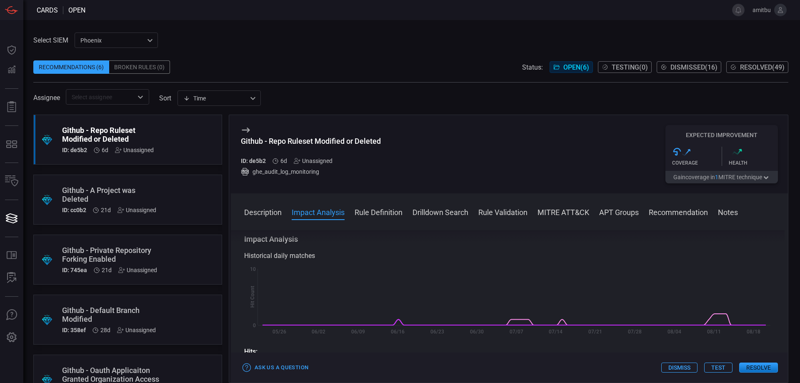
scroll to position [190, 0]
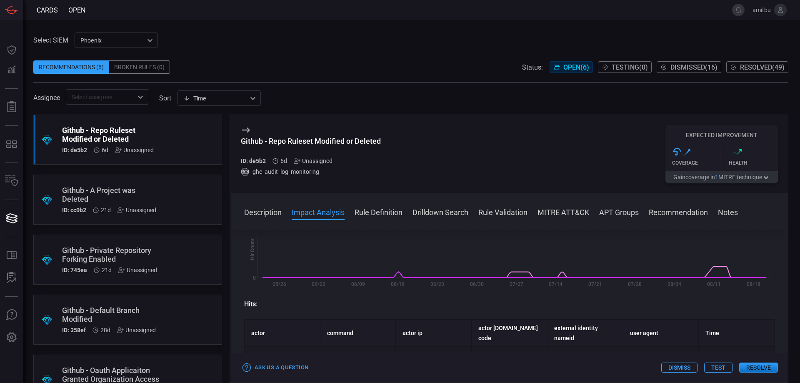
click at [681, 365] on button "Dismiss" at bounding box center [679, 367] width 36 height 10
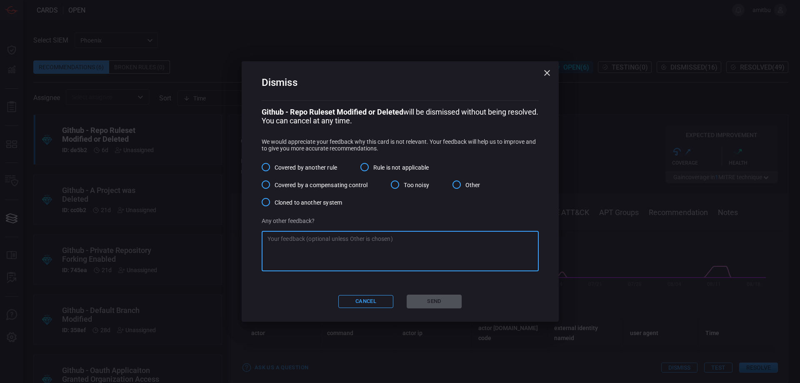
click at [429, 253] on textarea at bounding box center [399, 251] width 265 height 33
paste textarea "we decided to have enough rules for GitHub"
type textarea "we decided to have enough rules for GitHub"
click at [455, 193] on input "Other" at bounding box center [456, 184] width 17 height 17
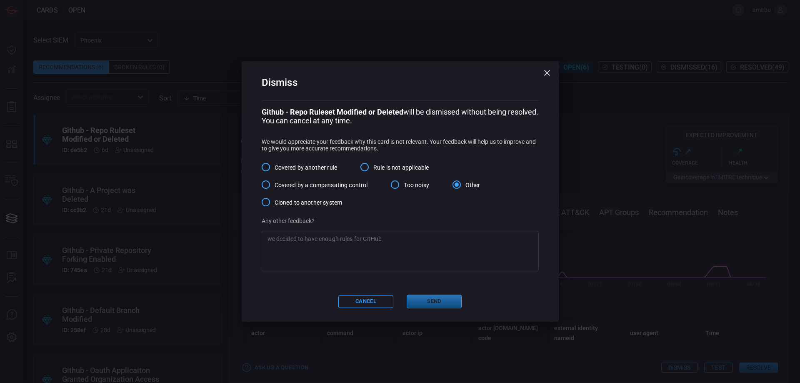
click at [432, 308] on button "Send" at bounding box center [434, 301] width 55 height 14
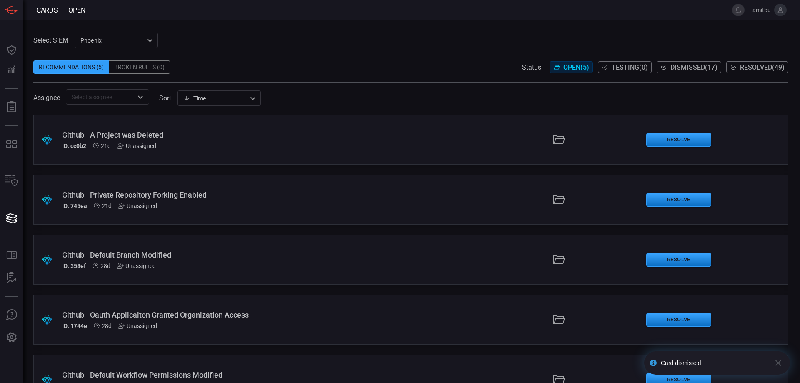
click at [226, 136] on div "Github - A Project was Deleted" at bounding box center [194, 134] width 264 height 9
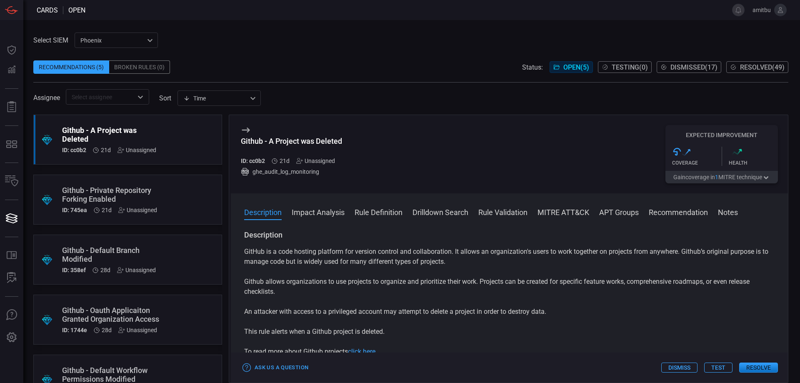
click at [154, 144] on div "Github - A Project was Deleted ID: cc0b2 21d Unassigned" at bounding box center [112, 139] width 100 height 27
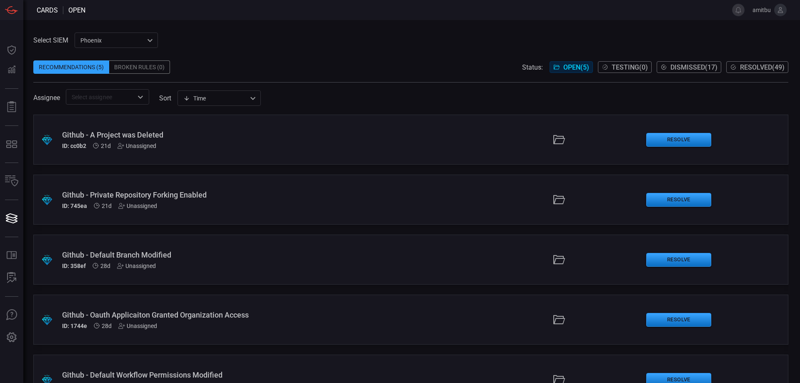
click at [153, 146] on div "Unassigned" at bounding box center [136, 145] width 39 height 7
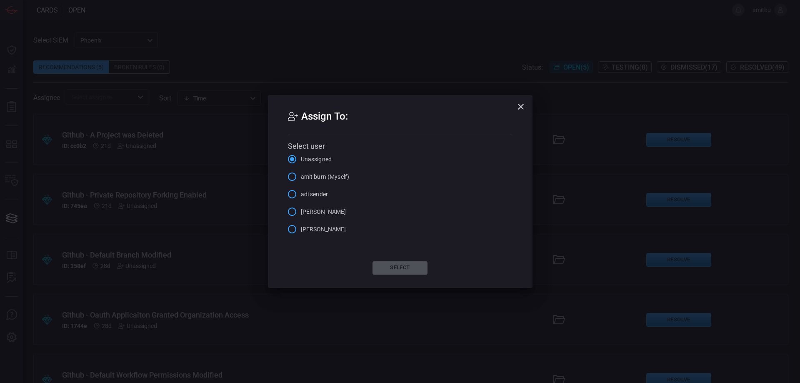
click at [526, 108] on button "button" at bounding box center [520, 106] width 17 height 17
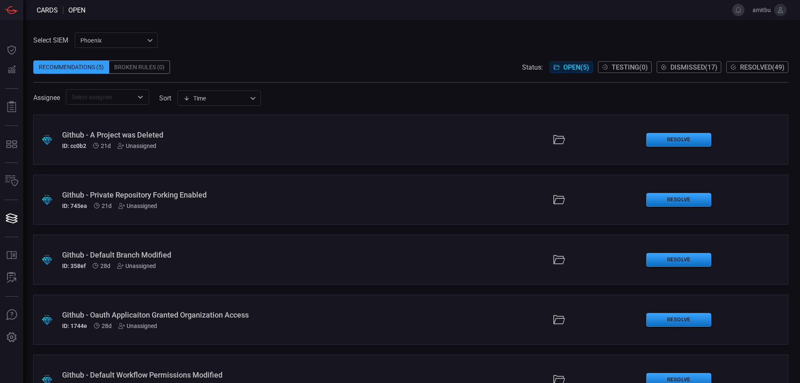
click at [217, 128] on div ".suggested_cards_icon{fill:url(#suggested_cards_icon);} Github - A Project was …" at bounding box center [410, 140] width 755 height 50
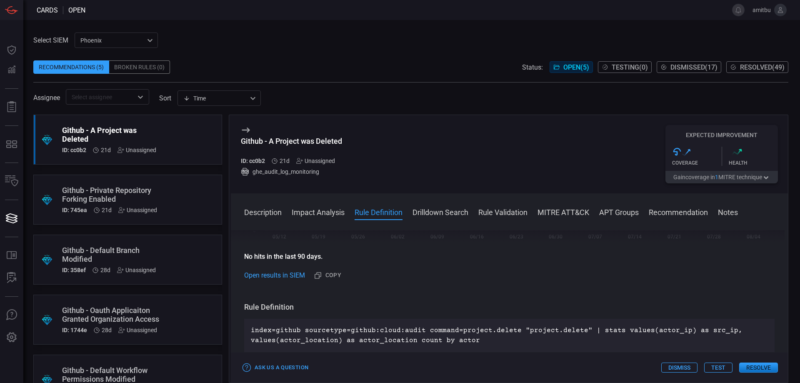
scroll to position [285, 0]
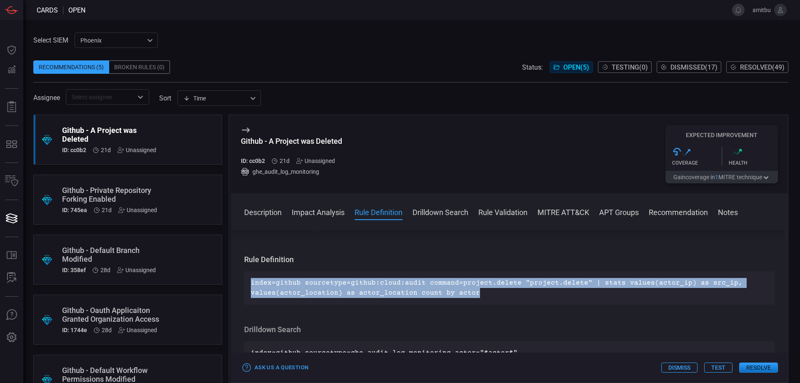
drag, startPoint x: 480, startPoint y: 298, endPoint x: 249, endPoint y: 278, distance: 232.0
click at [249, 278] on div "index=github sourcetype=github:cloud:audit command=project.delete "project.dele…" at bounding box center [509, 287] width 530 height 33
copy p "index=github sourcetype=github:cloud:audit command=project.delete "project.dele…"
